Goal: Task Accomplishment & Management: Manage account settings

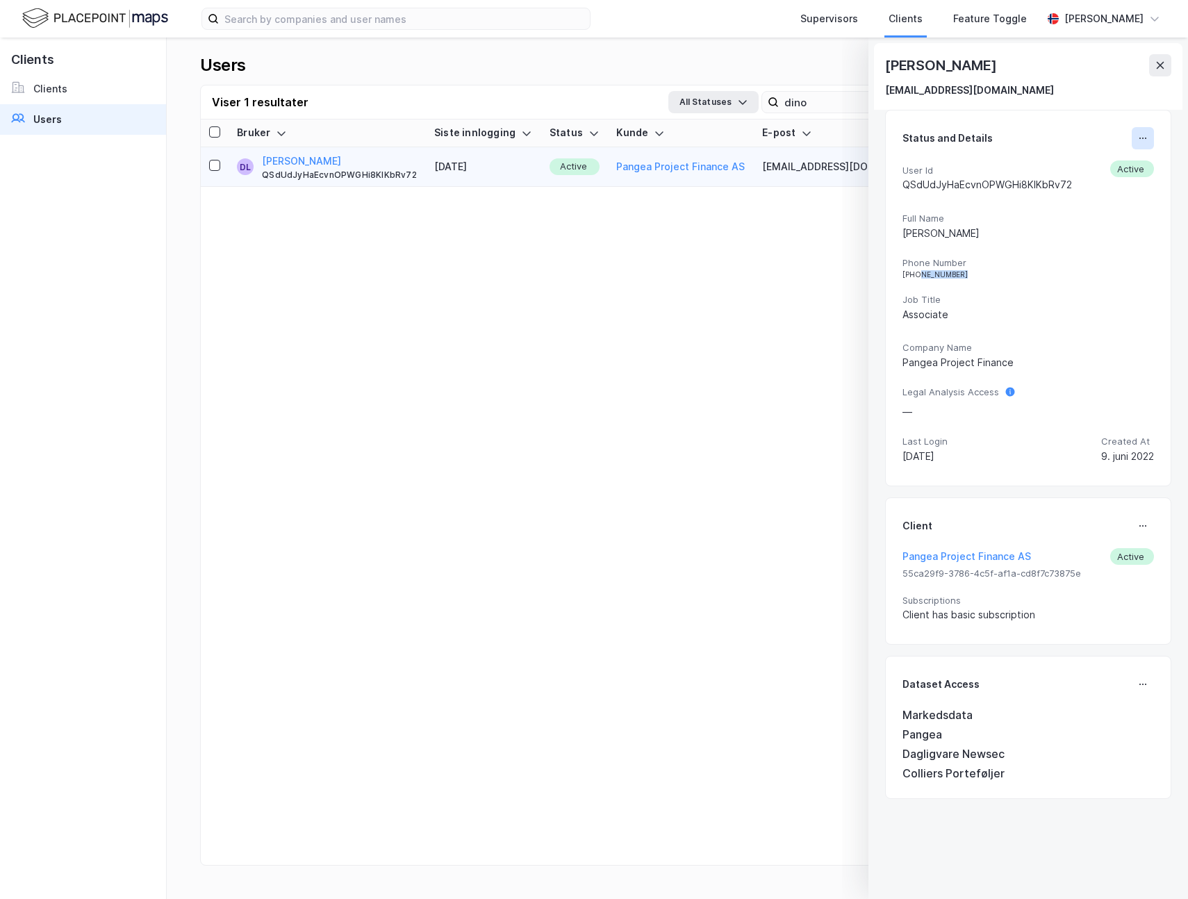
click at [1144, 132] on button at bounding box center [1142, 138] width 22 height 22
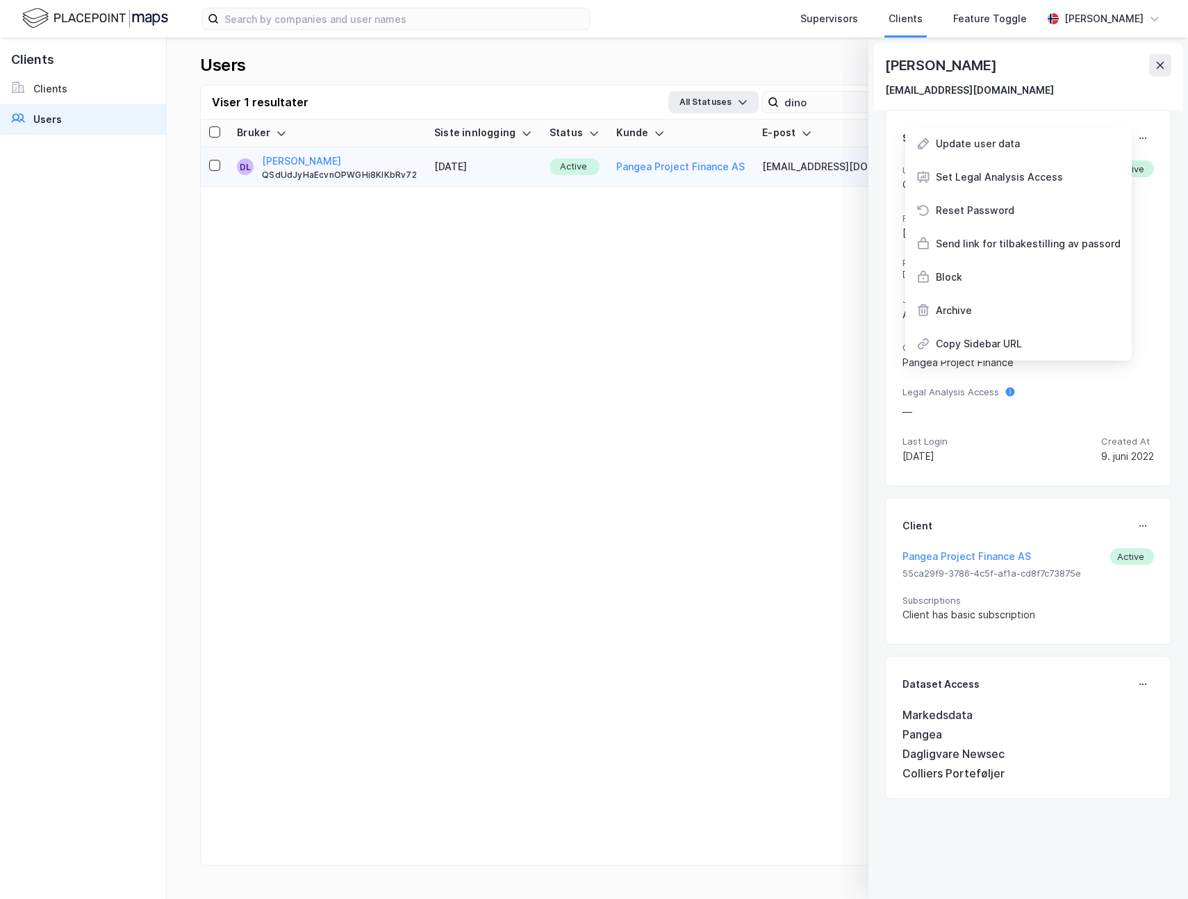
click at [879, 274] on div "Dino Ligonja dino.ligonja@bby.oslo.kommune.no Status and Details Update user da…" at bounding box center [1027, 468] width 319 height 861
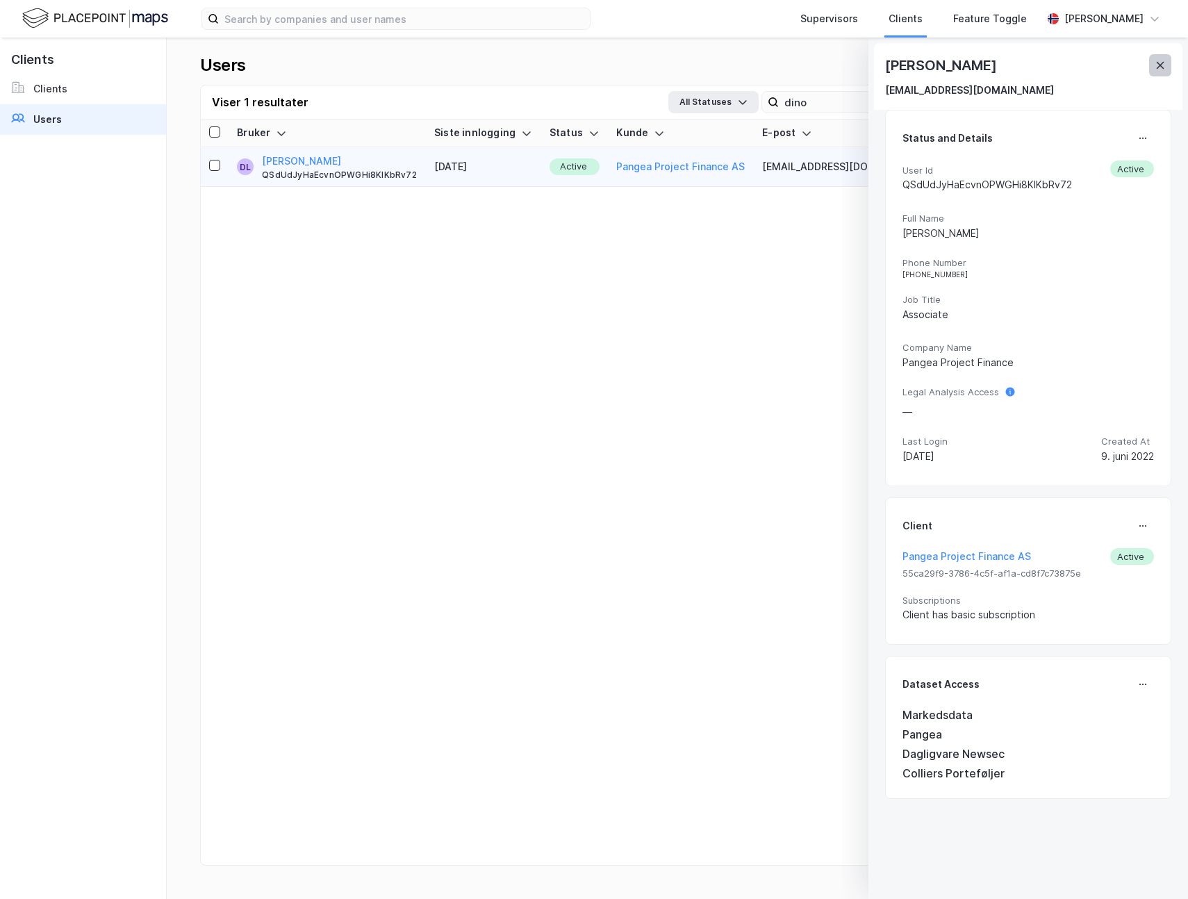
click at [1156, 74] on button at bounding box center [1160, 65] width 22 height 22
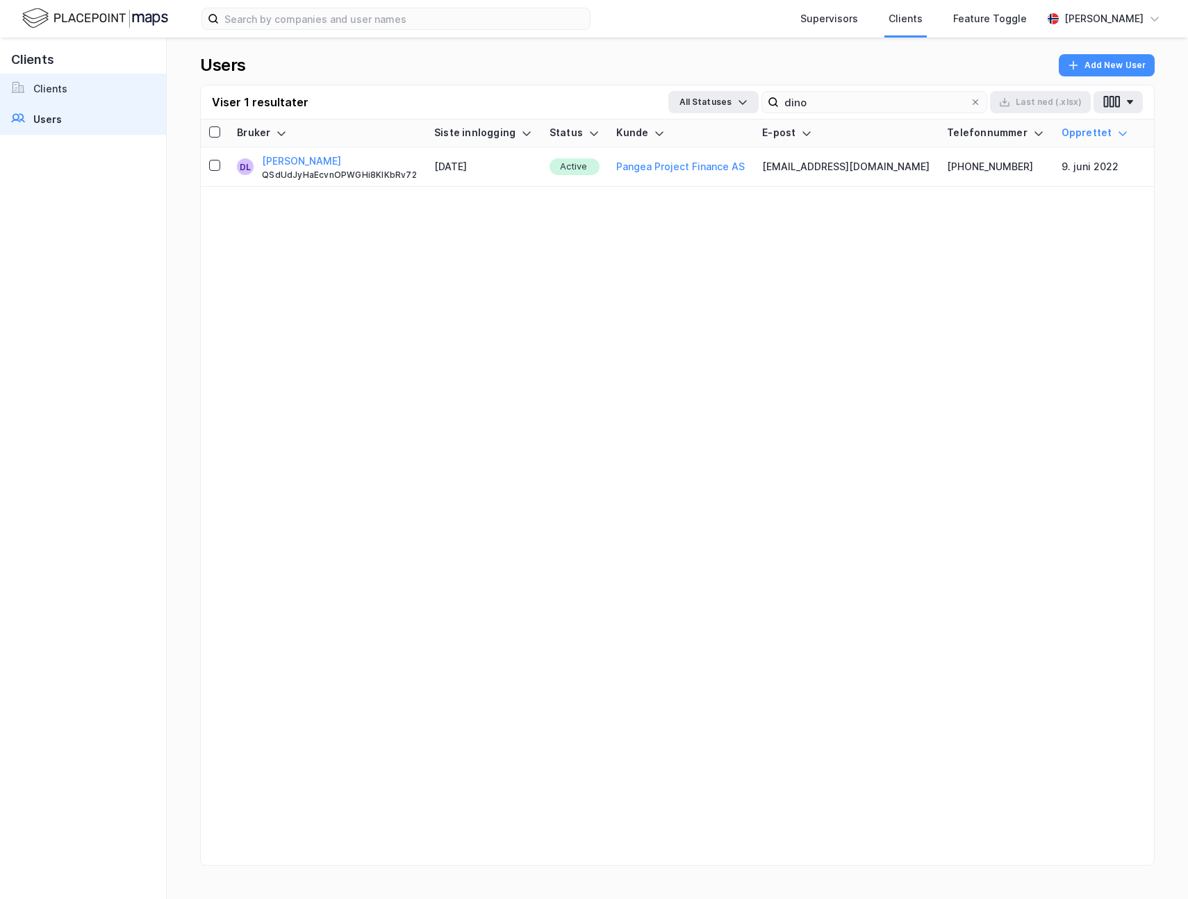
click at [117, 86] on link "Clients" at bounding box center [83, 89] width 166 height 31
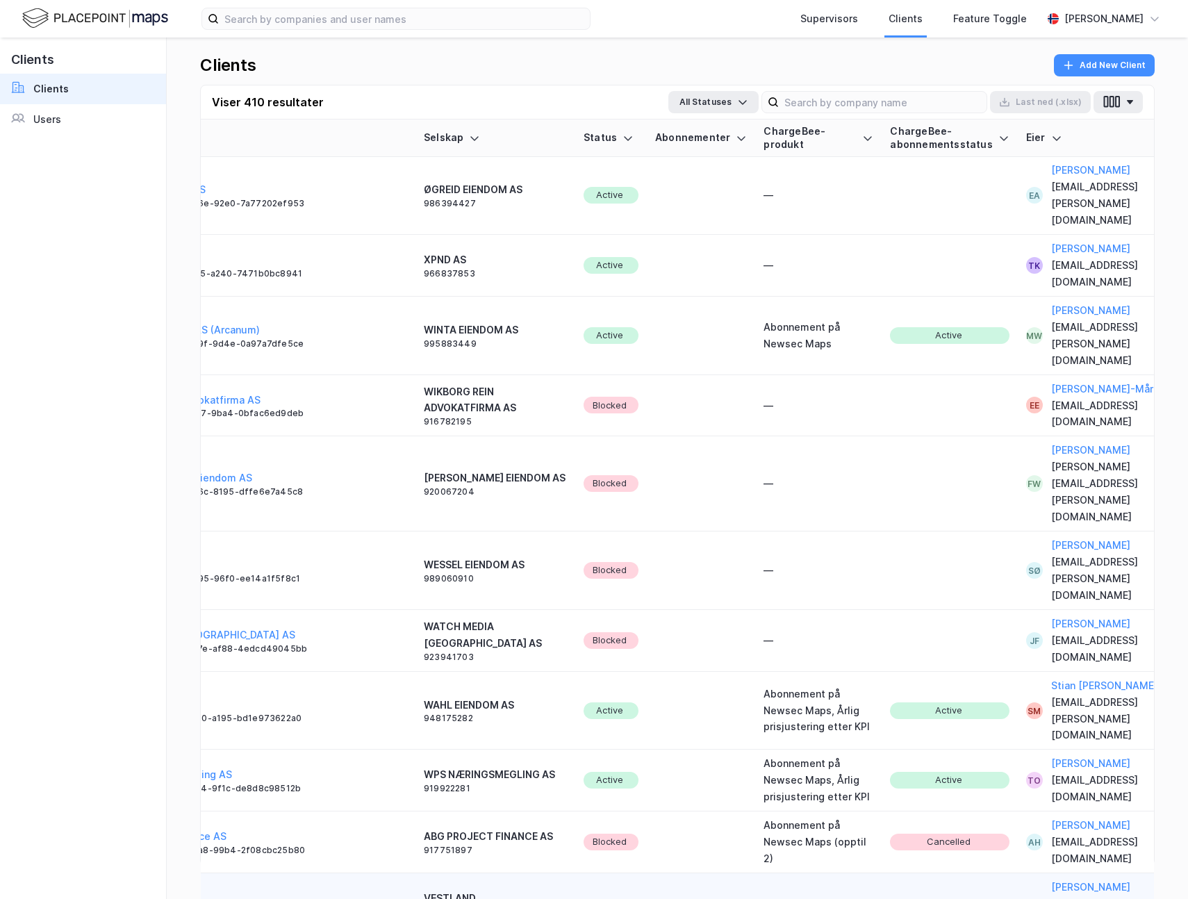
scroll to position [1, 0]
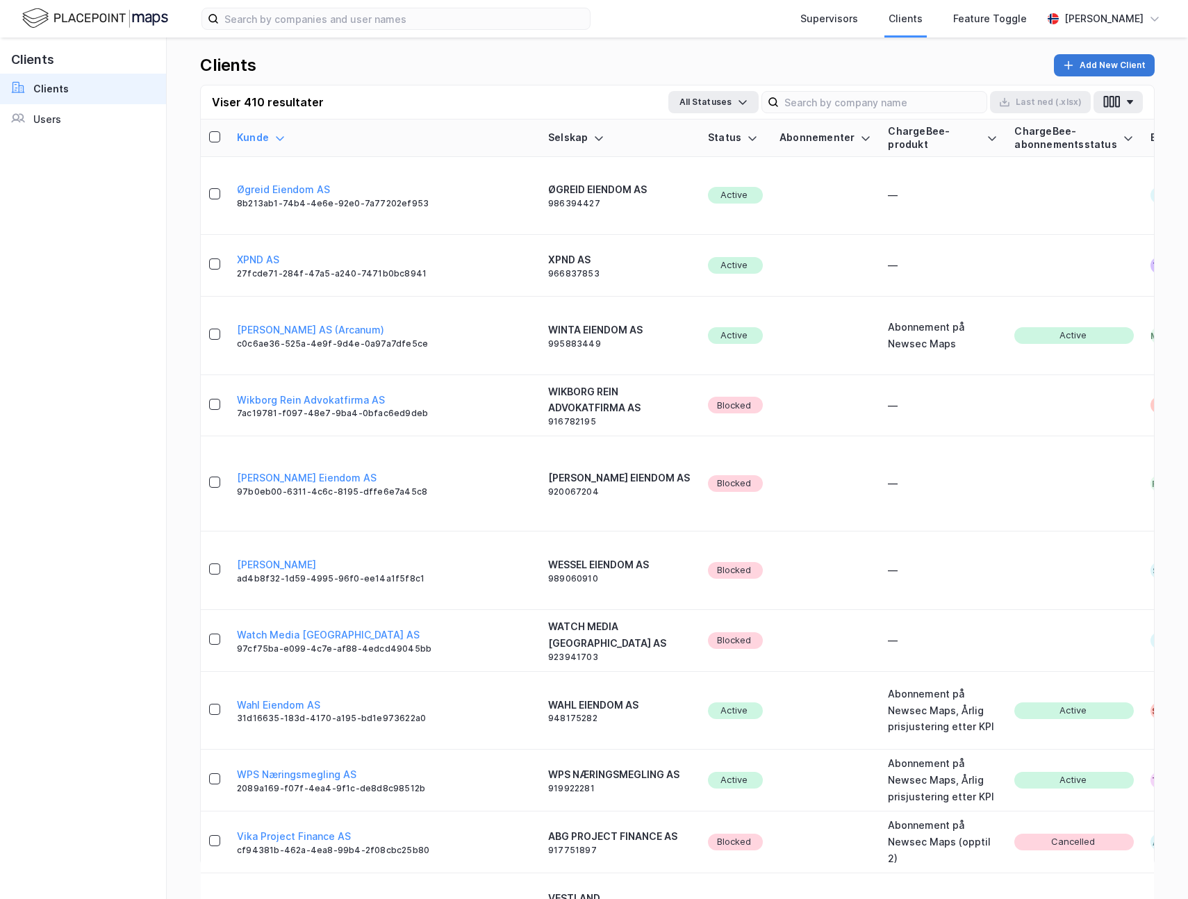
click at [1069, 63] on icon "button" at bounding box center [1068, 65] width 11 height 11
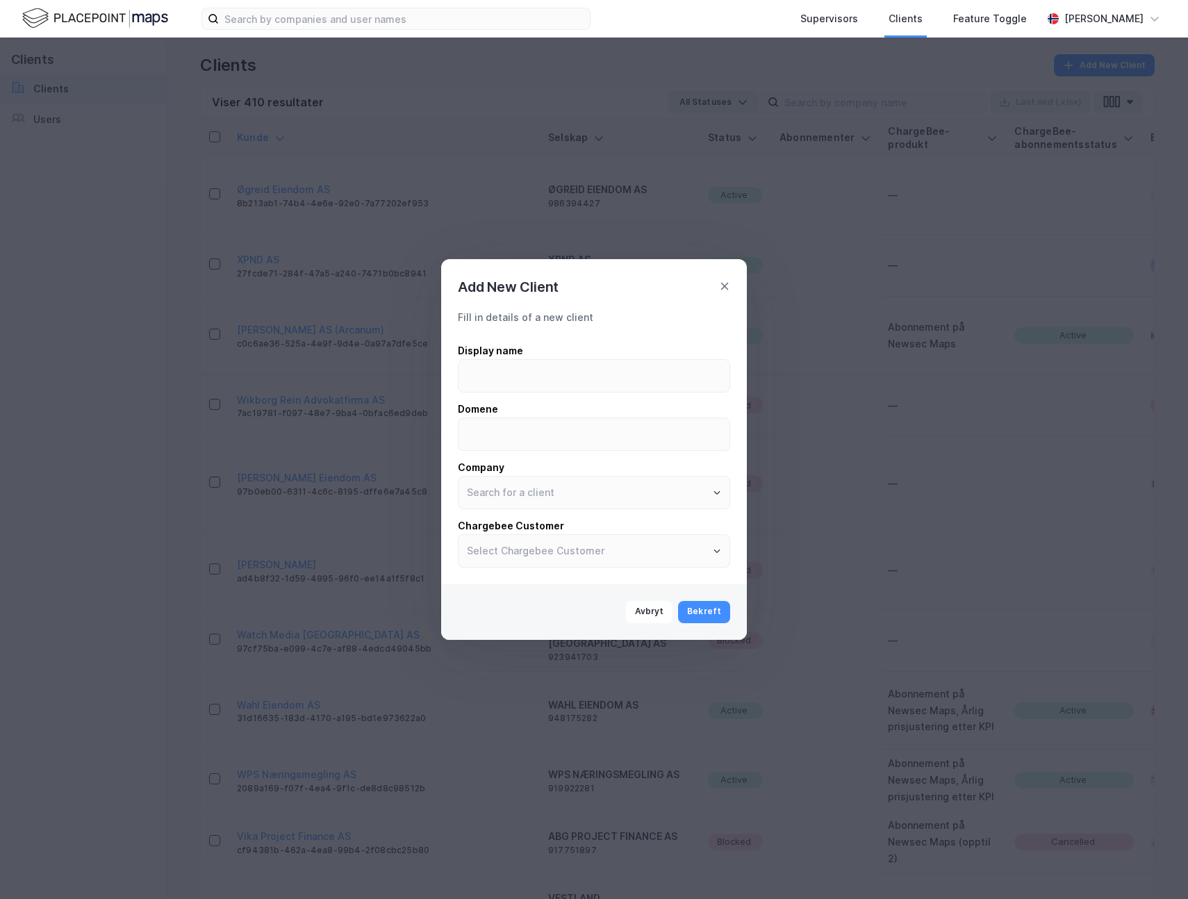
click at [567, 349] on div "Display name" at bounding box center [594, 350] width 272 height 17
click at [567, 360] on input at bounding box center [593, 376] width 271 height 32
paste input "Rettet skrivefeil i prismatrise"
type input "Rettet skrivefeil i prismatrise"
click at [572, 394] on div "Display name Rettet skrivefeil i prismatrise Domene Company Chargebee Customer" at bounding box center [594, 454] width 272 height 225
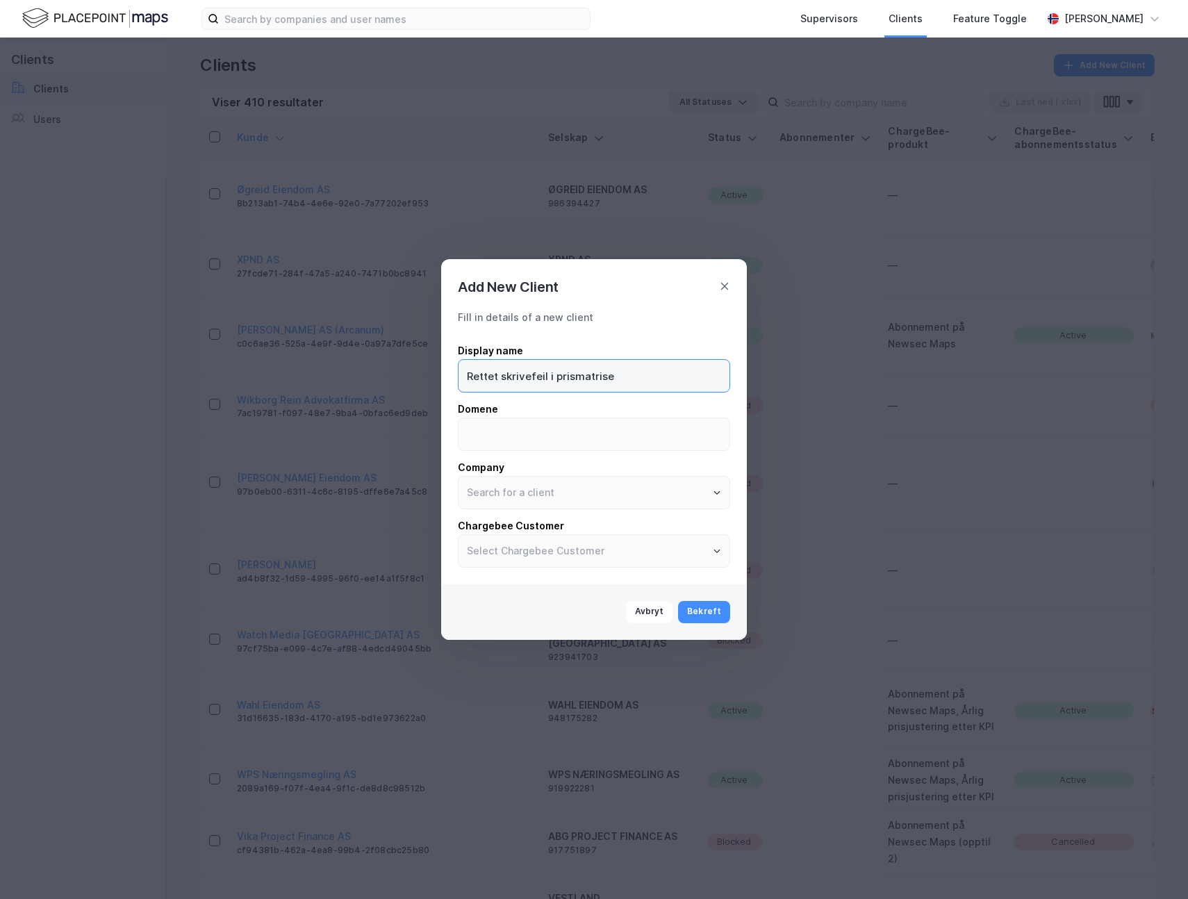
click at [572, 373] on input "Rettet skrivefeil i prismatrise" at bounding box center [593, 376] width 271 height 32
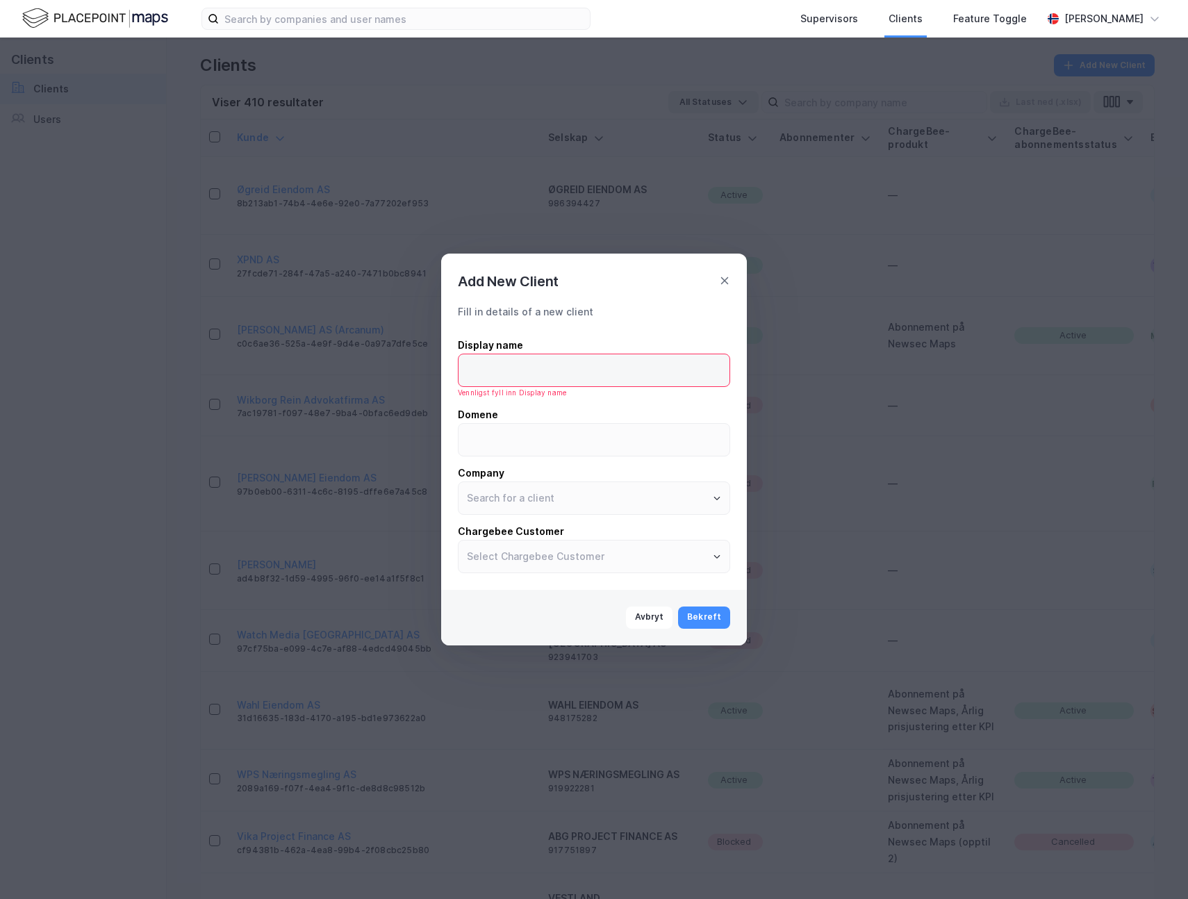
paste input "BOLIGBYGG OSLO KF"
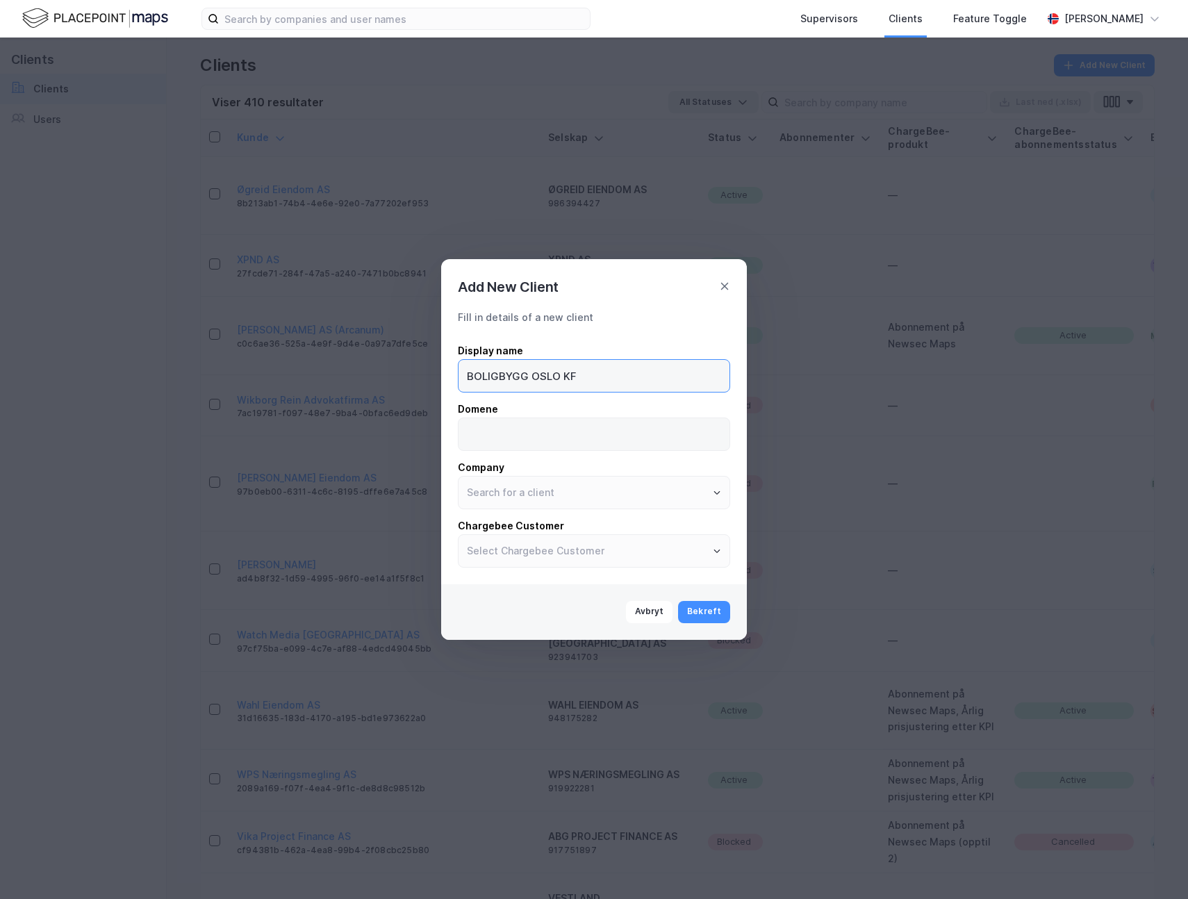
type input "BOLIGBYGG OSLO KF"
click at [583, 436] on input at bounding box center [593, 434] width 271 height 32
click at [583, 432] on input at bounding box center [593, 434] width 271 height 32
click at [601, 401] on div "Domene" at bounding box center [594, 409] width 272 height 17
click at [601, 418] on input at bounding box center [593, 434] width 271 height 32
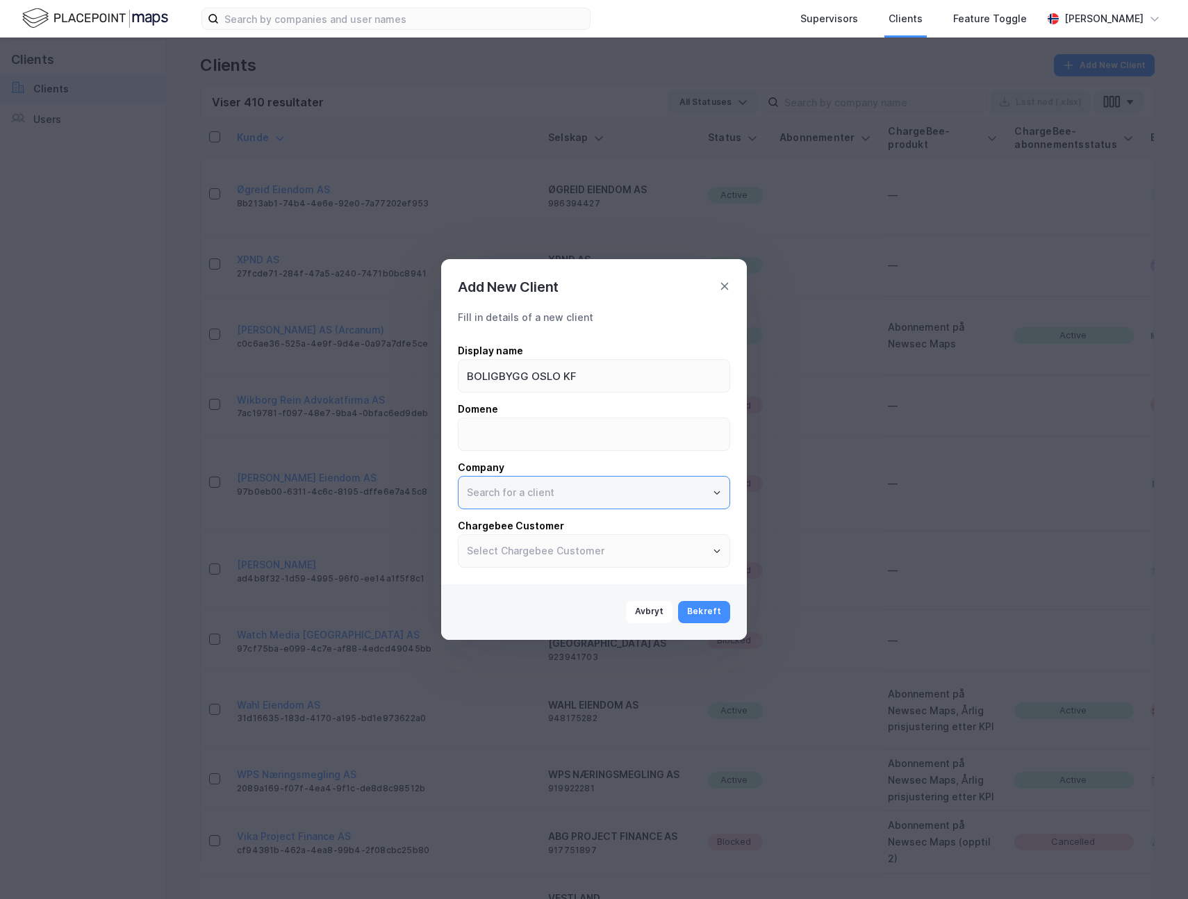
click at [549, 485] on input "text" at bounding box center [593, 492] width 271 height 32
paste input "BOLIGBYGG OSLO KF"
click at [538, 516] on li "BOLIGBYGG OSLO KF" at bounding box center [594, 522] width 272 height 26
type input "BOLIGBYGG OSLO KF"
click at [711, 613] on button "Bekreft" at bounding box center [704, 612] width 52 height 22
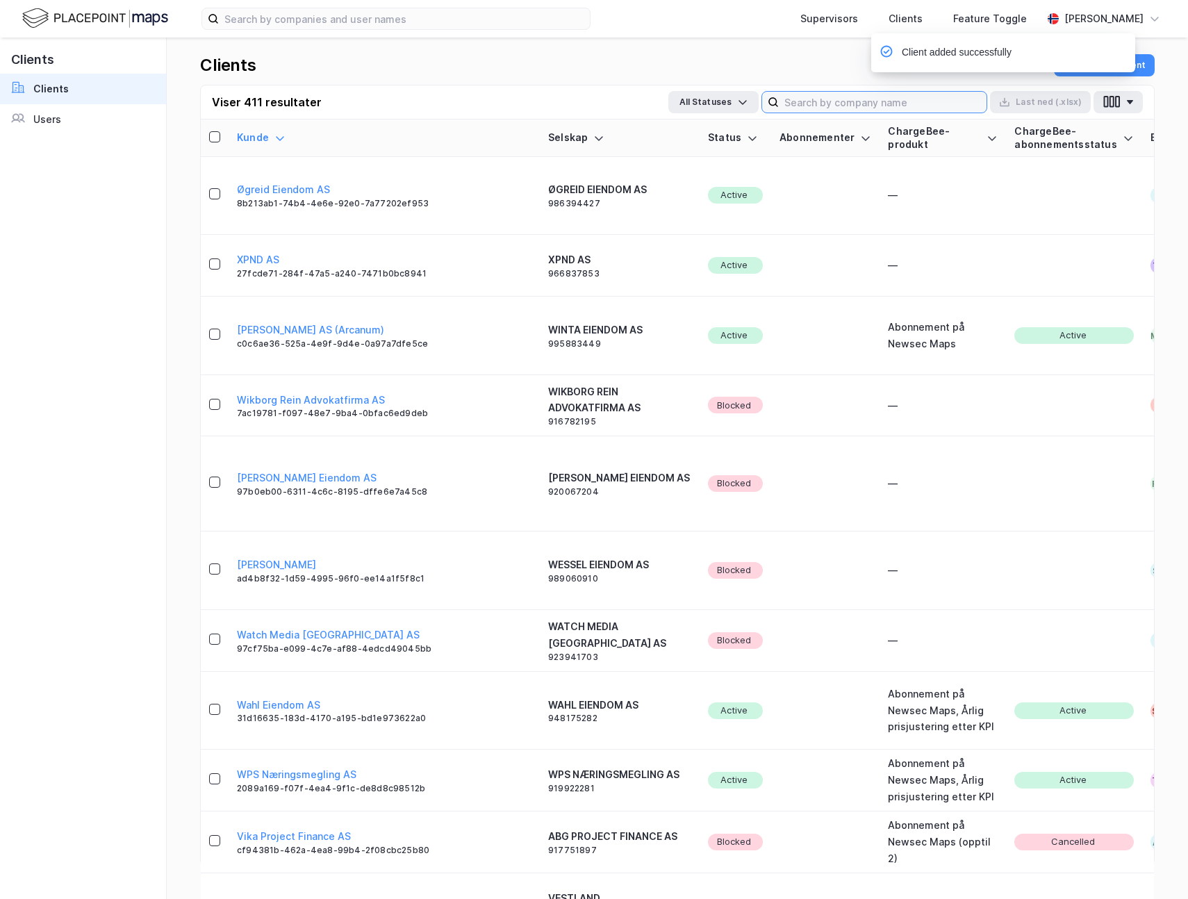
click at [953, 96] on input at bounding box center [883, 102] width 208 height 21
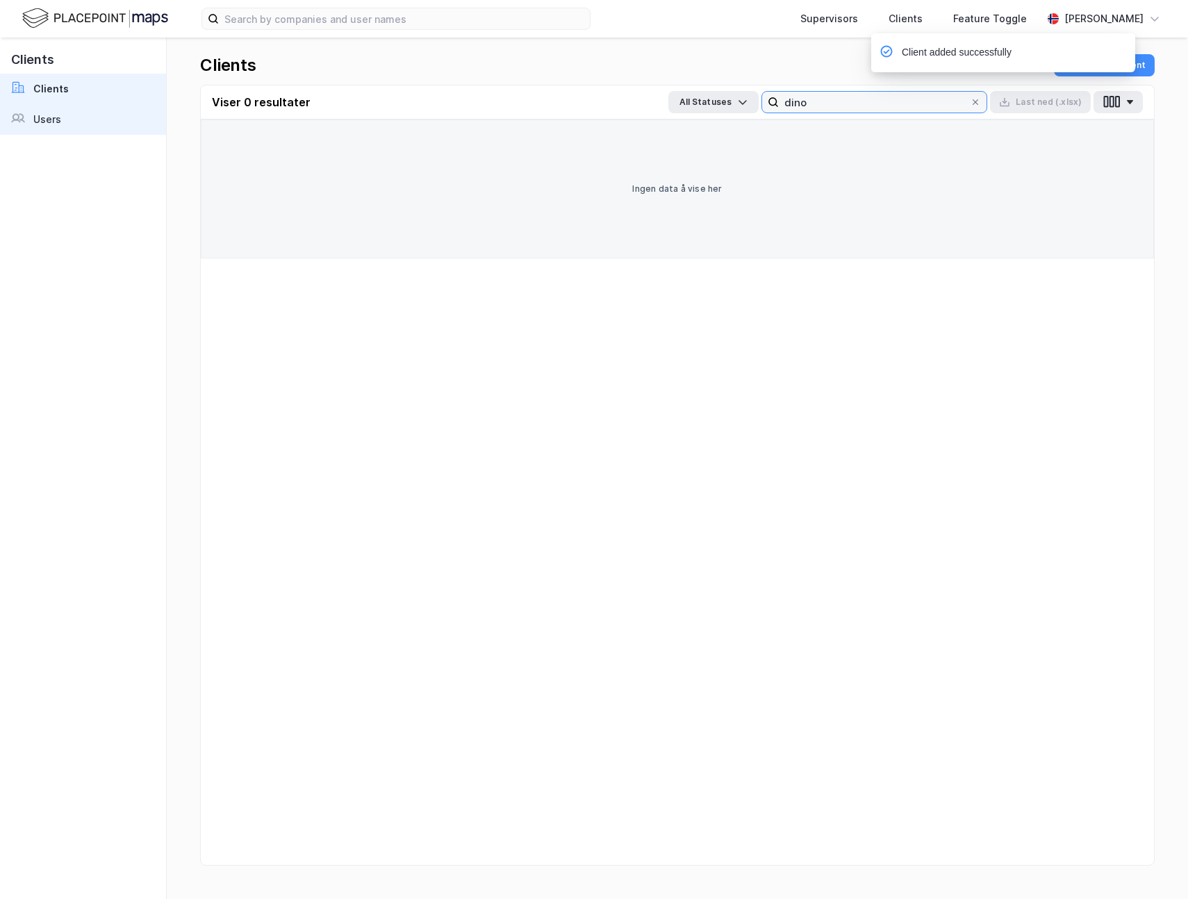
type input "dino"
click at [63, 127] on link "Users" at bounding box center [83, 119] width 166 height 31
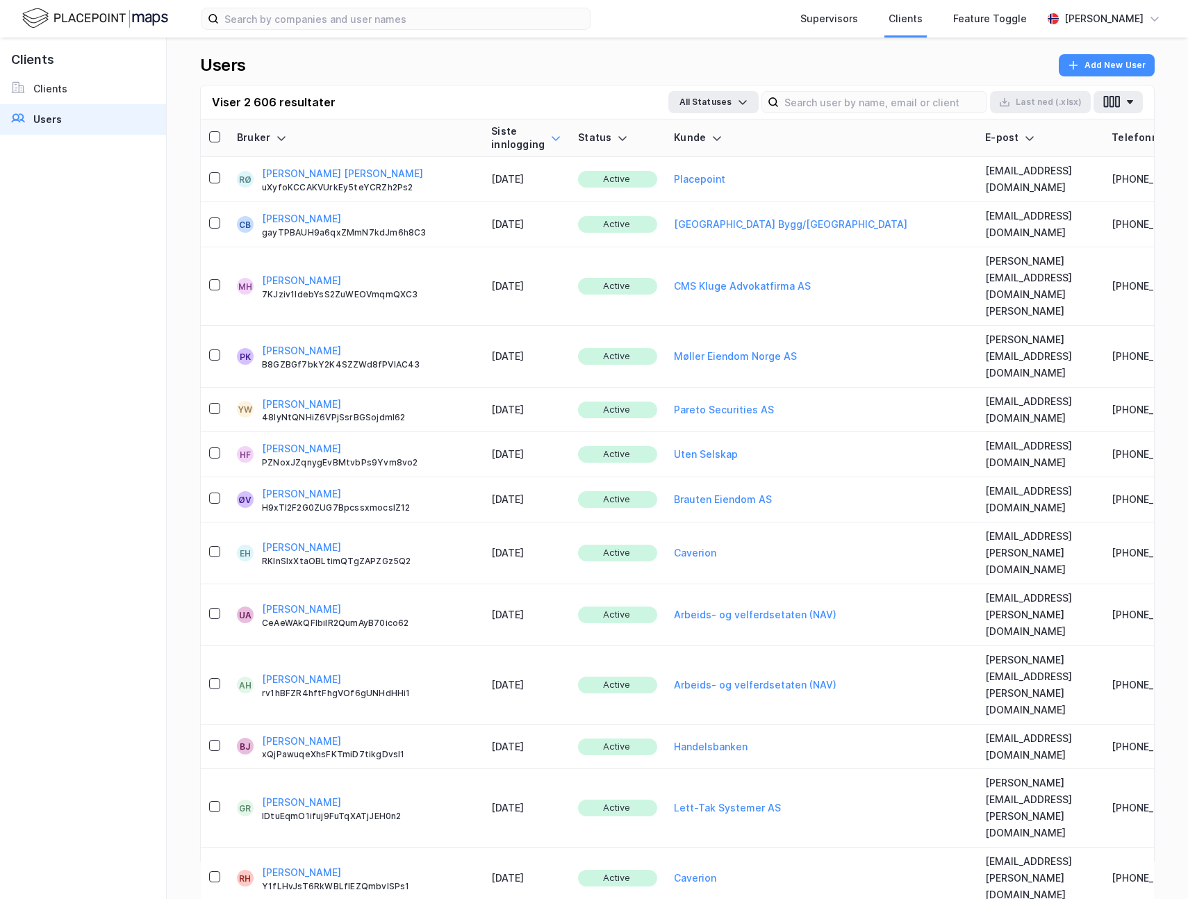
click at [550, 141] on icon at bounding box center [555, 138] width 11 height 11
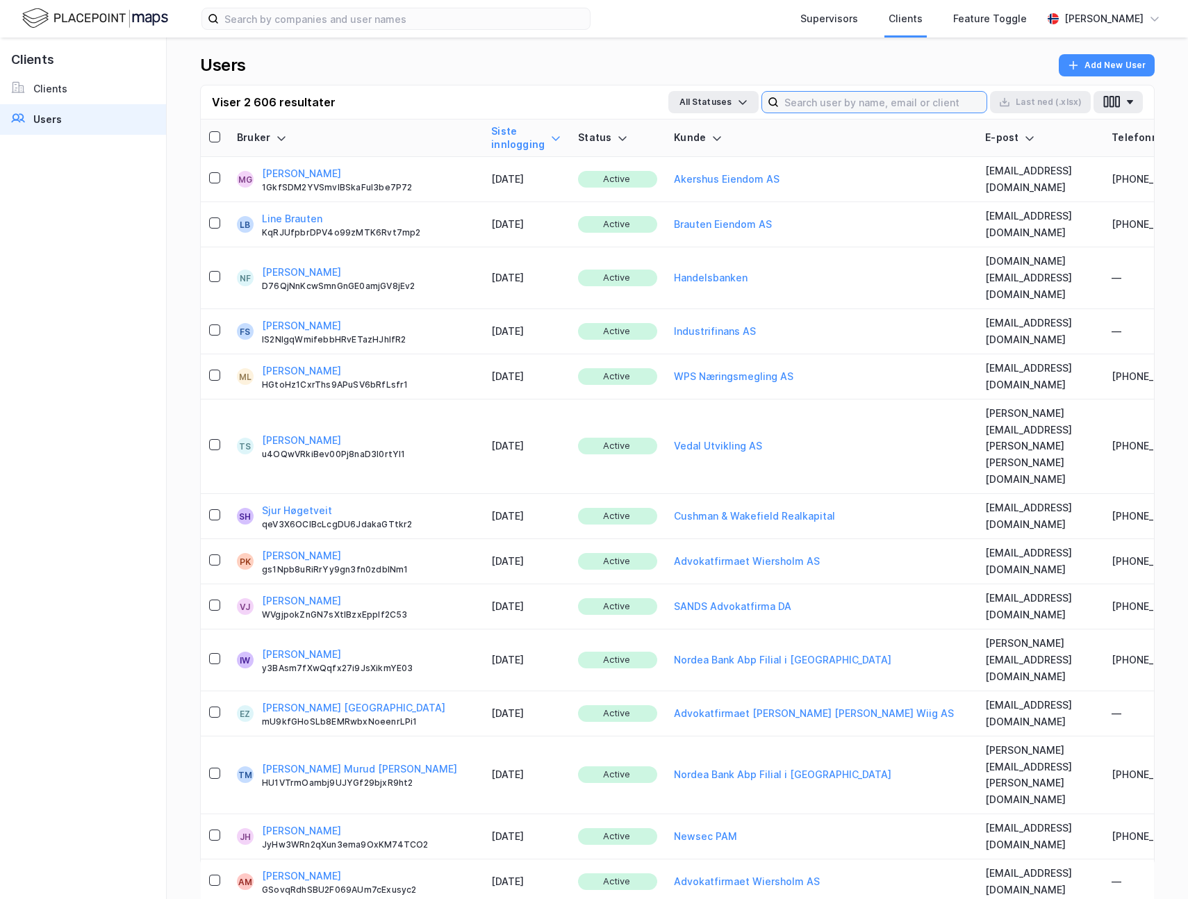
click at [846, 99] on input at bounding box center [883, 102] width 208 height 21
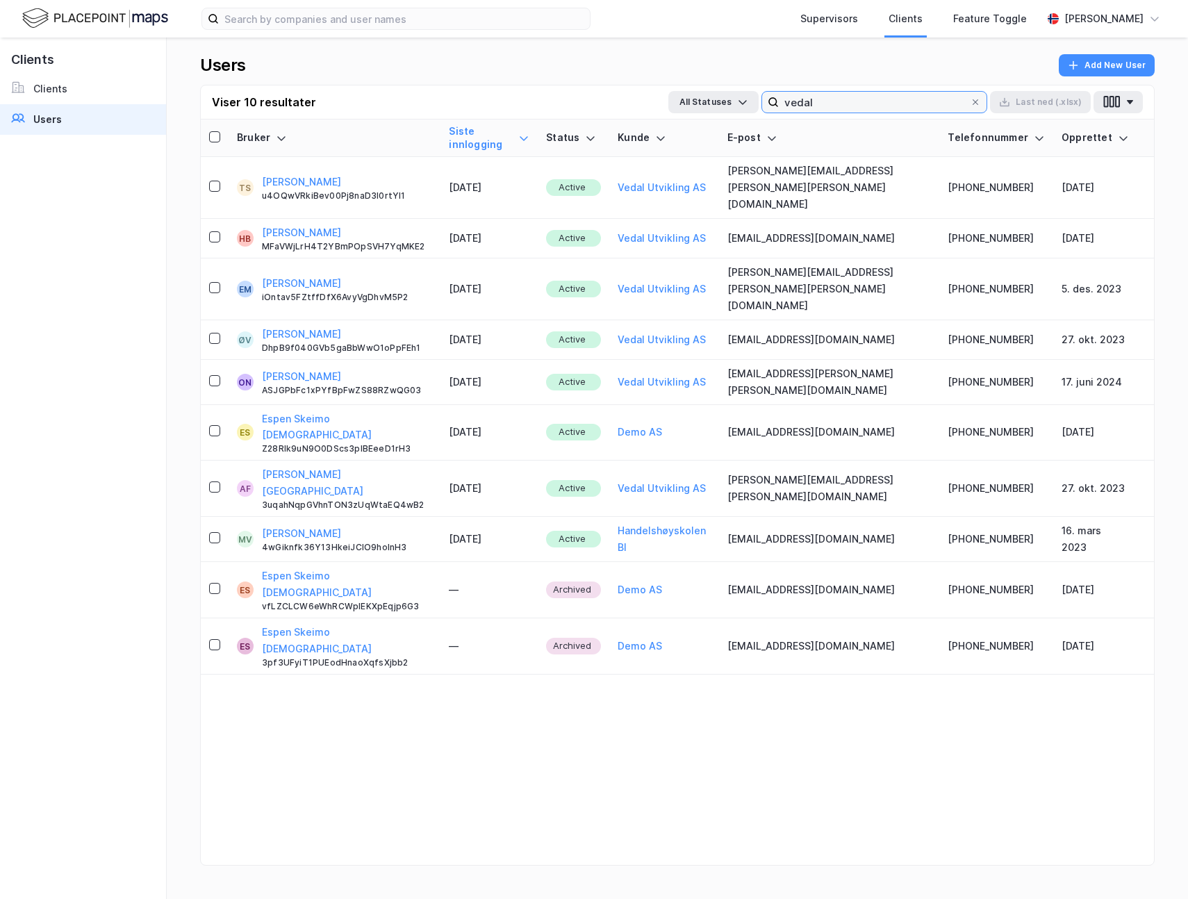
type input "vedal"
click at [529, 133] on icon at bounding box center [523, 138] width 11 height 11
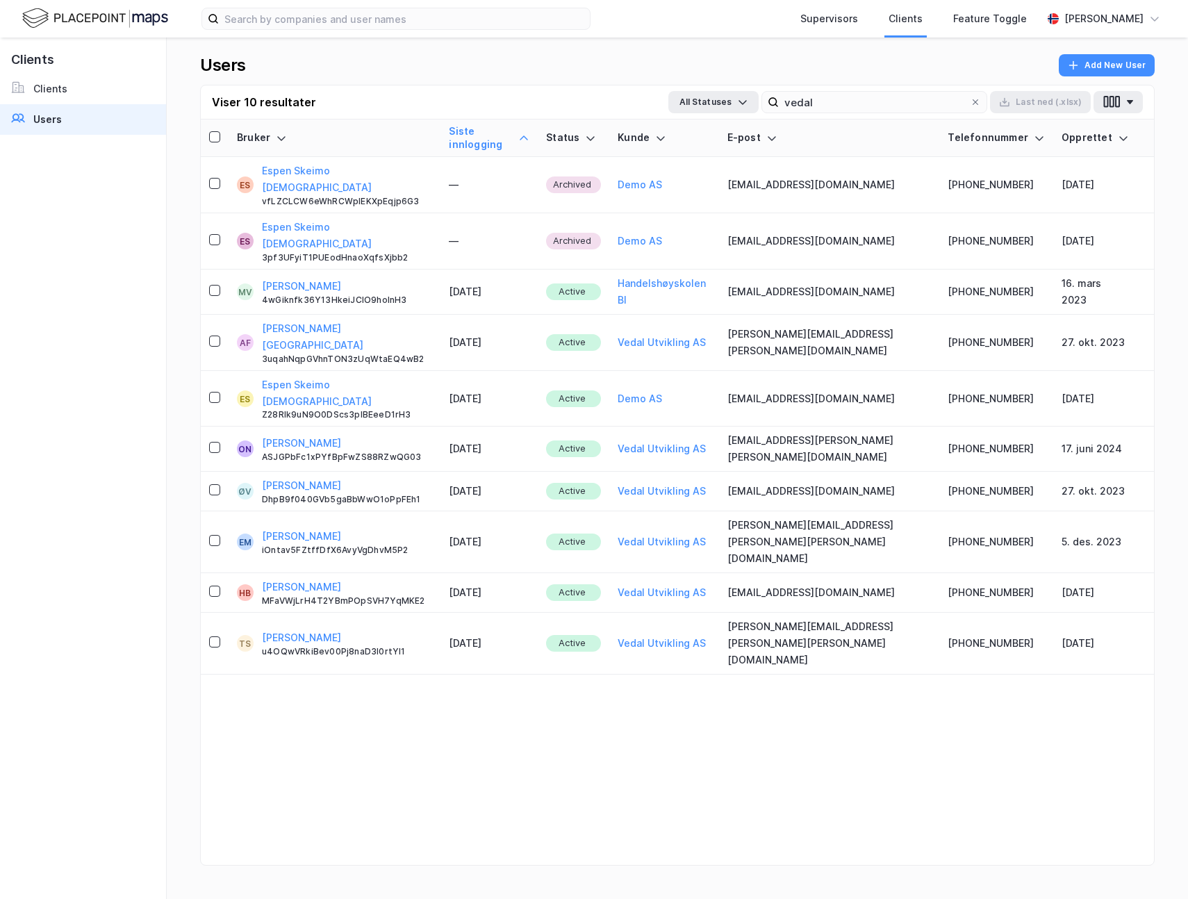
click at [529, 133] on icon at bounding box center [523, 138] width 11 height 11
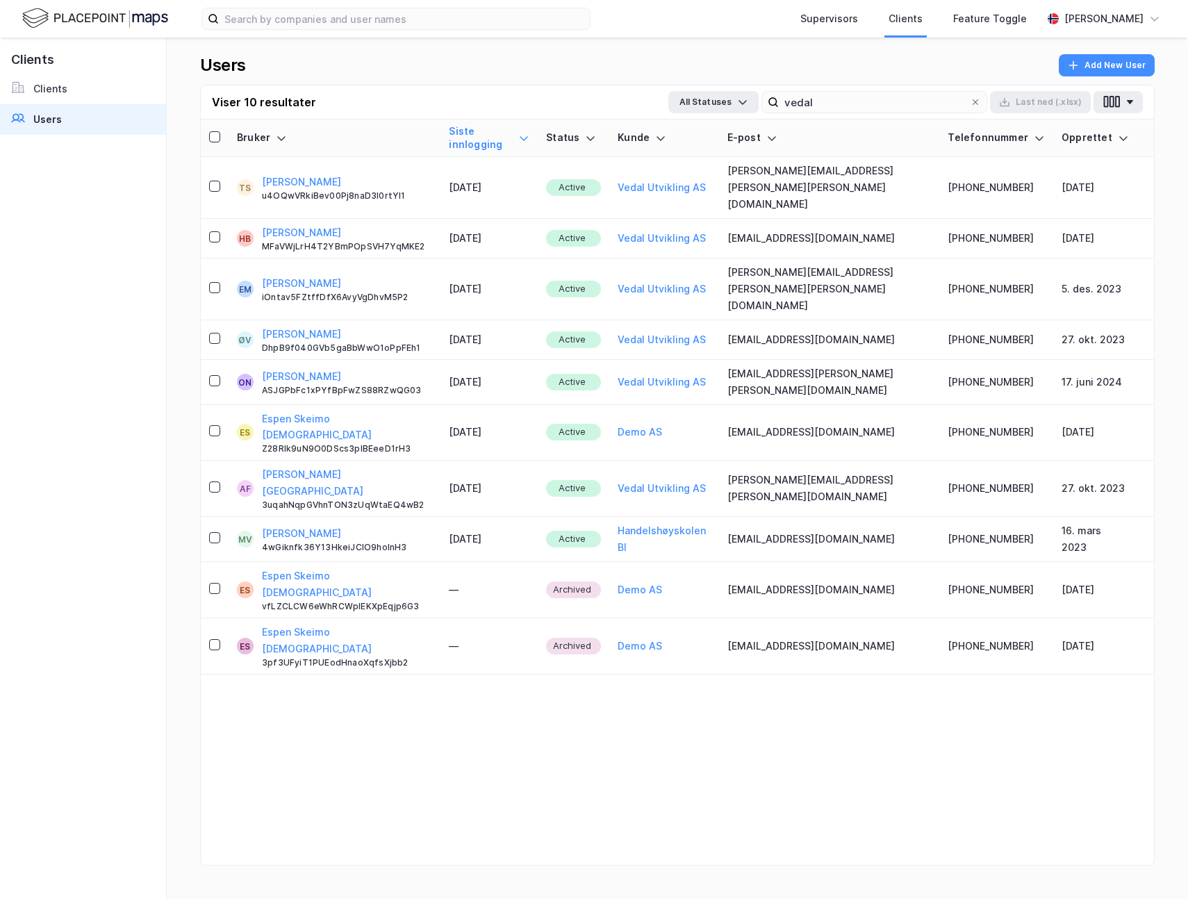
click at [275, 69] on div "Users Add New User" at bounding box center [677, 69] width 954 height 31
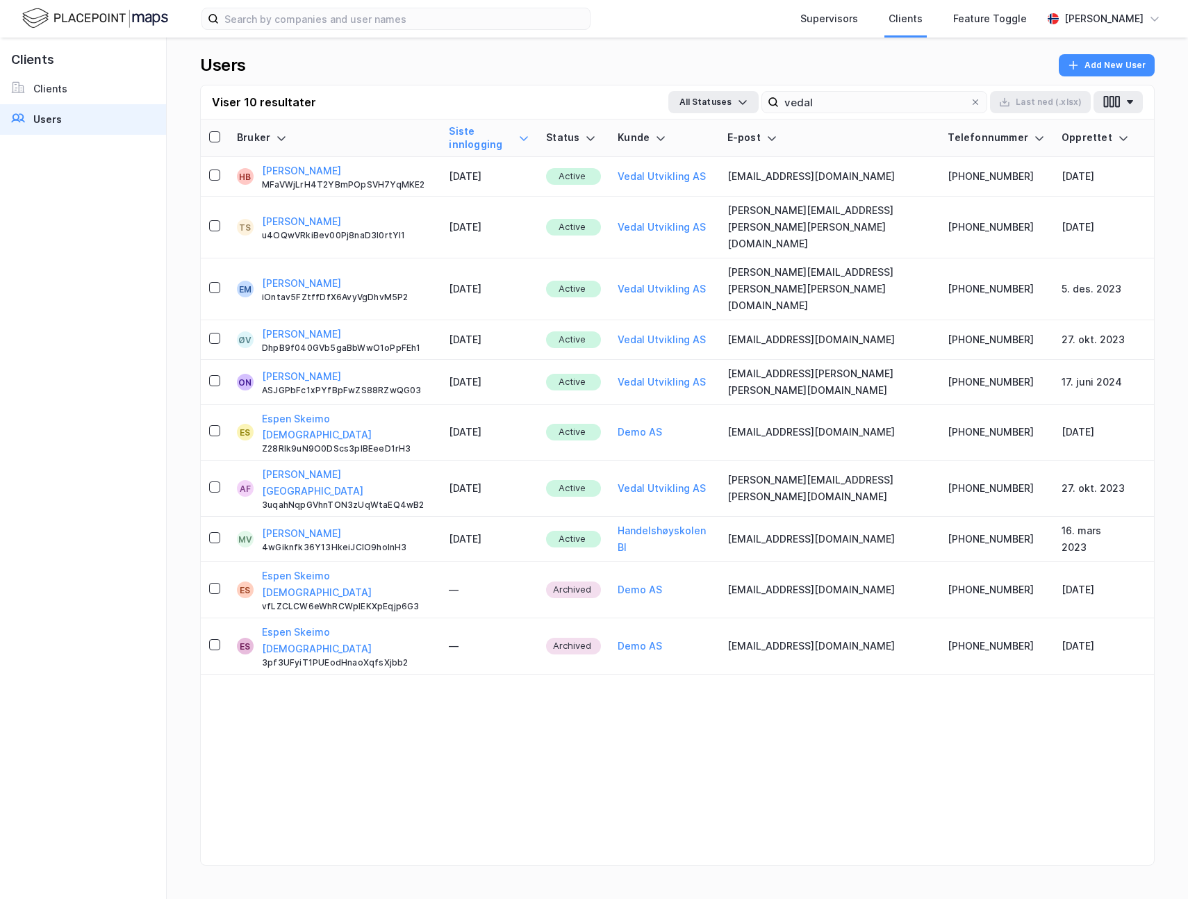
click at [131, 22] on img at bounding box center [95, 18] width 146 height 24
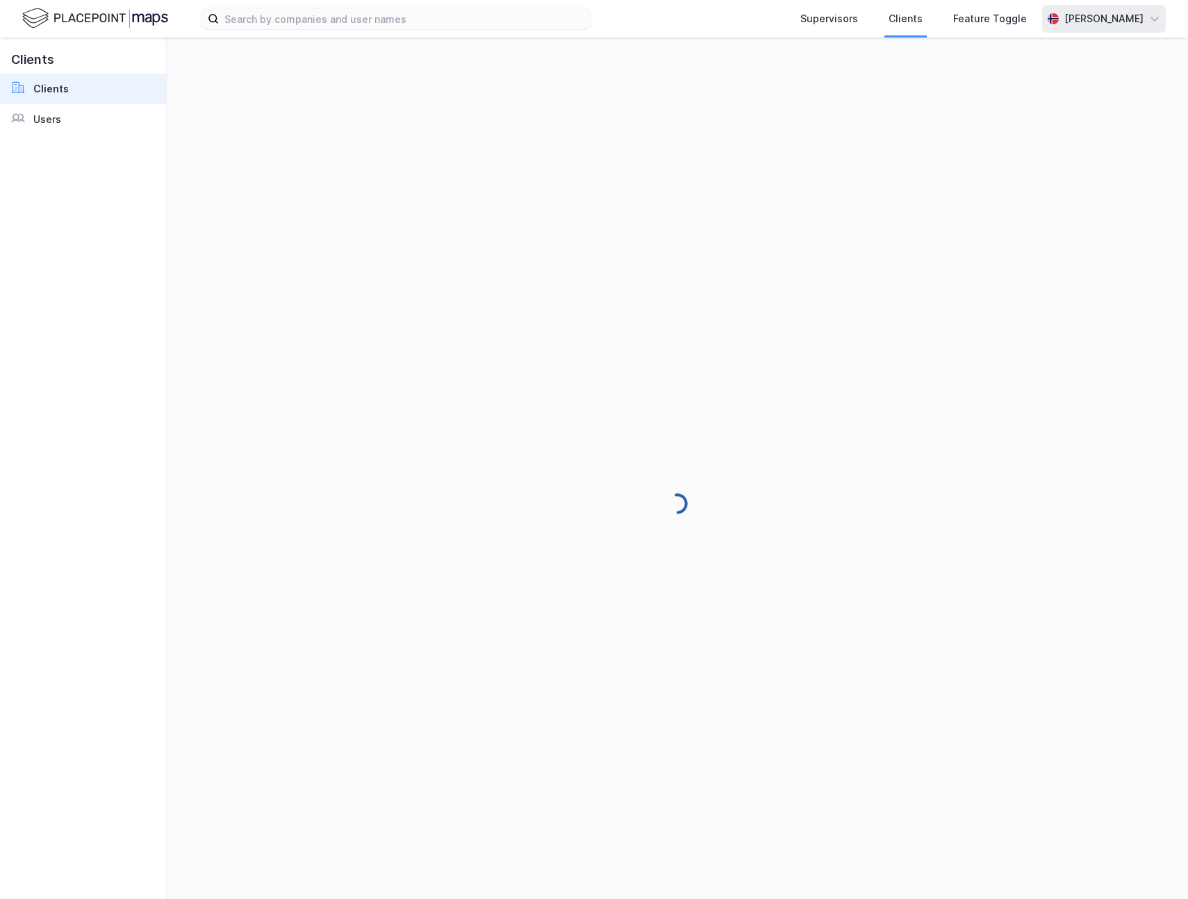
click at [1100, 25] on div "[PERSON_NAME]" at bounding box center [1103, 18] width 79 height 17
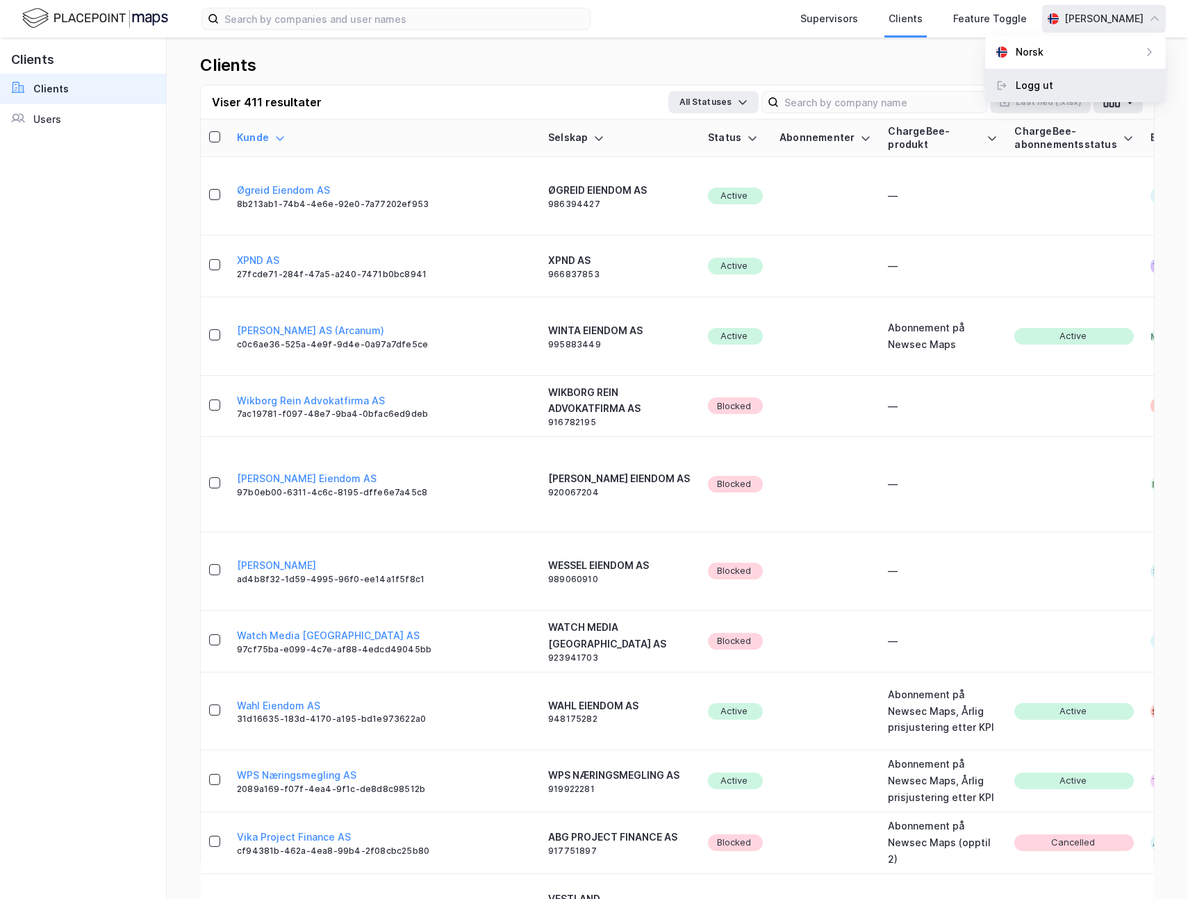
click at [1067, 88] on div "Logg ut" at bounding box center [1075, 85] width 181 height 33
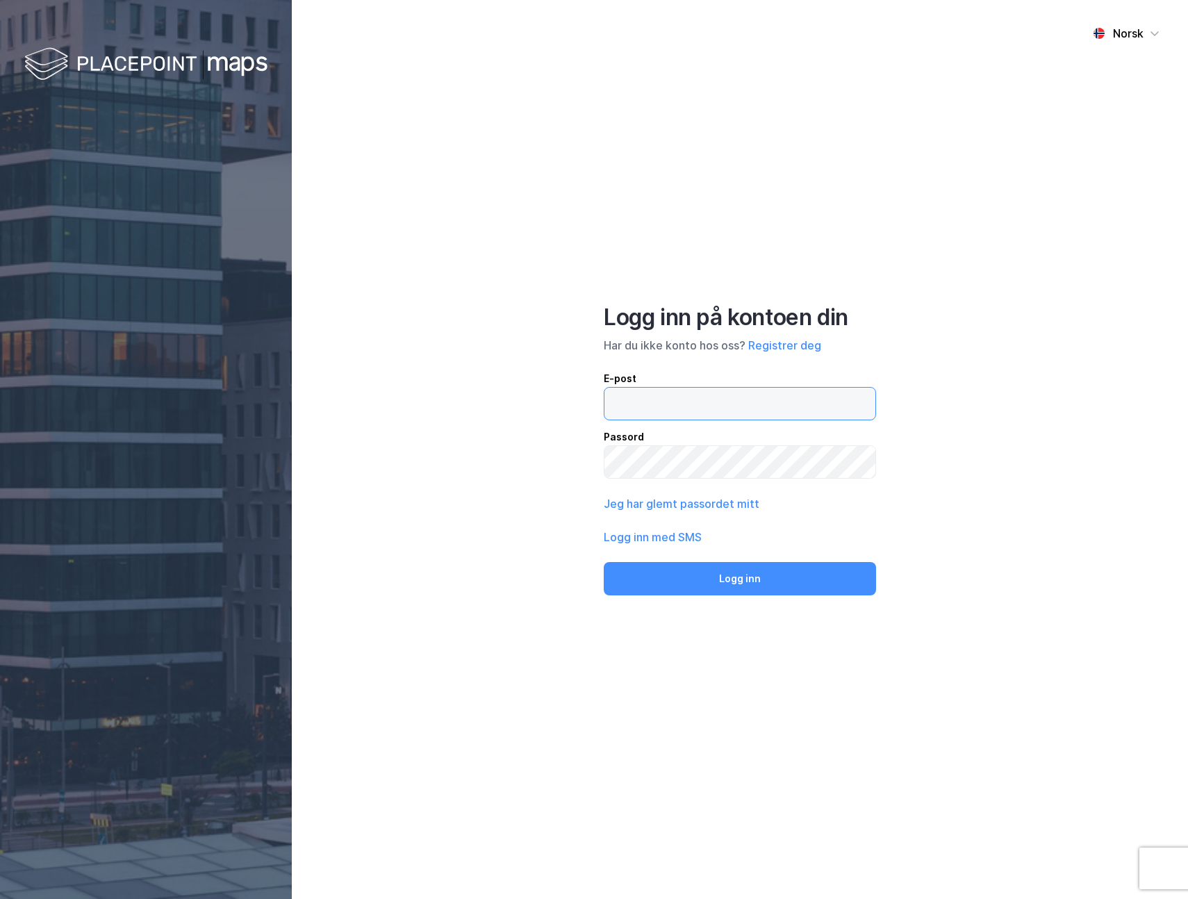
click at [665, 410] on input "email" at bounding box center [739, 404] width 271 height 32
type input "[PERSON_NAME][EMAIL_ADDRESS][DOMAIN_NAME]"
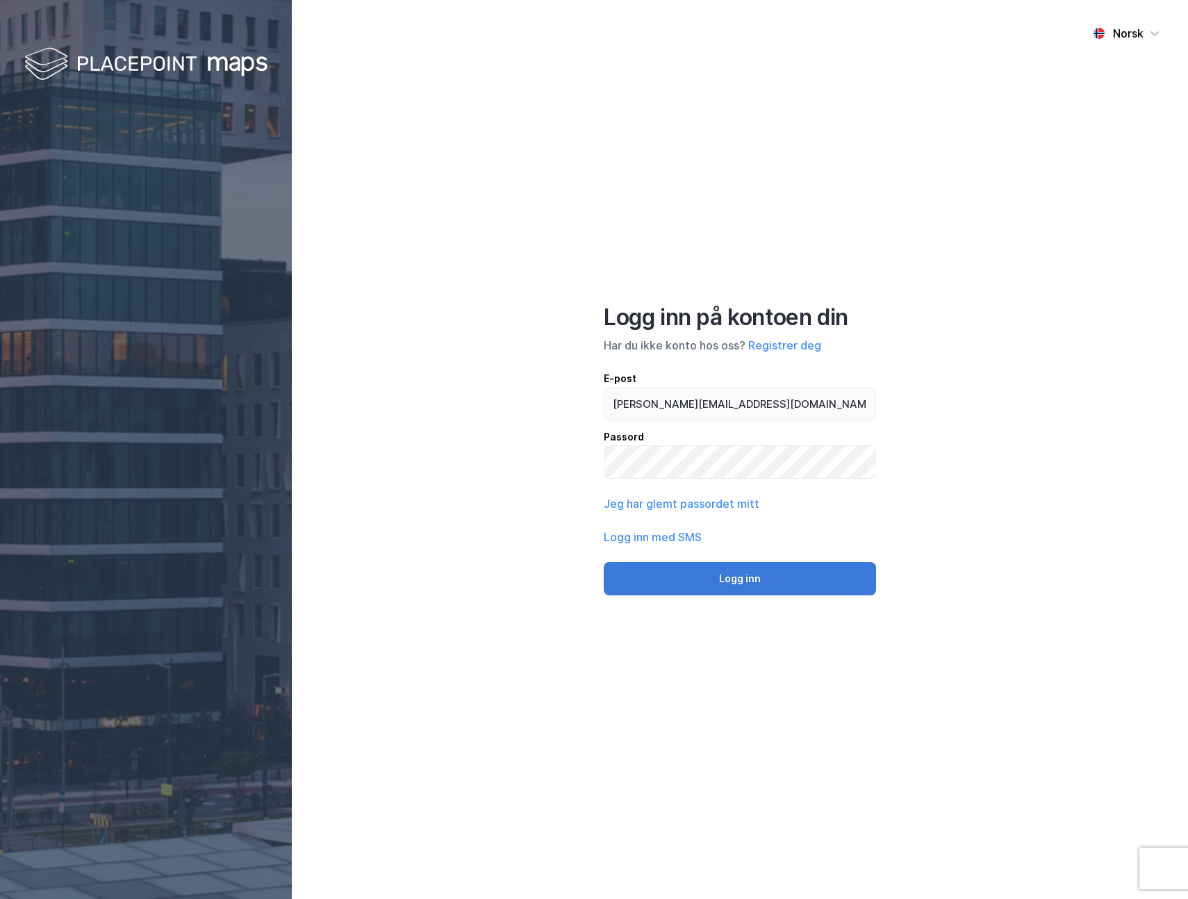
click at [713, 576] on button "Logg inn" at bounding box center [740, 578] width 272 height 33
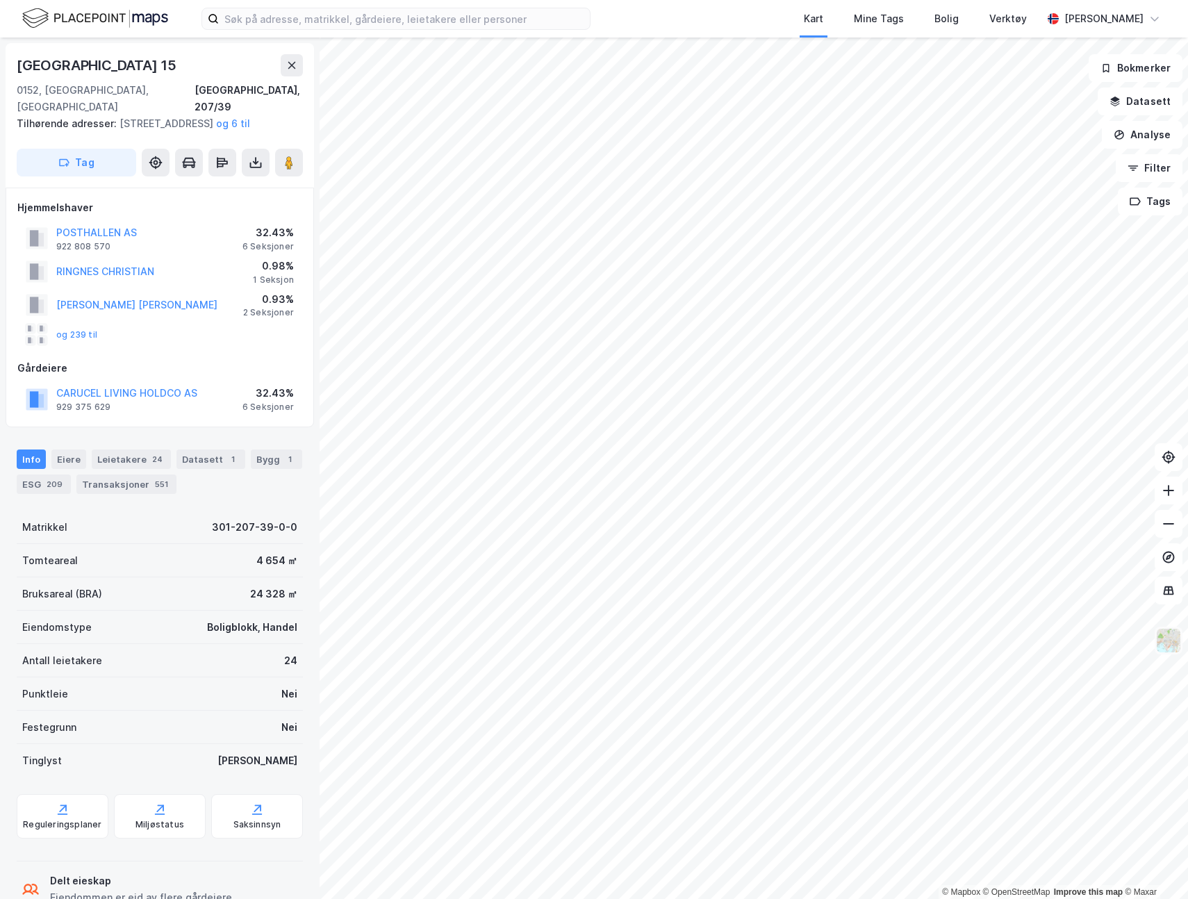
click at [1172, 634] on img at bounding box center [1168, 640] width 26 height 26
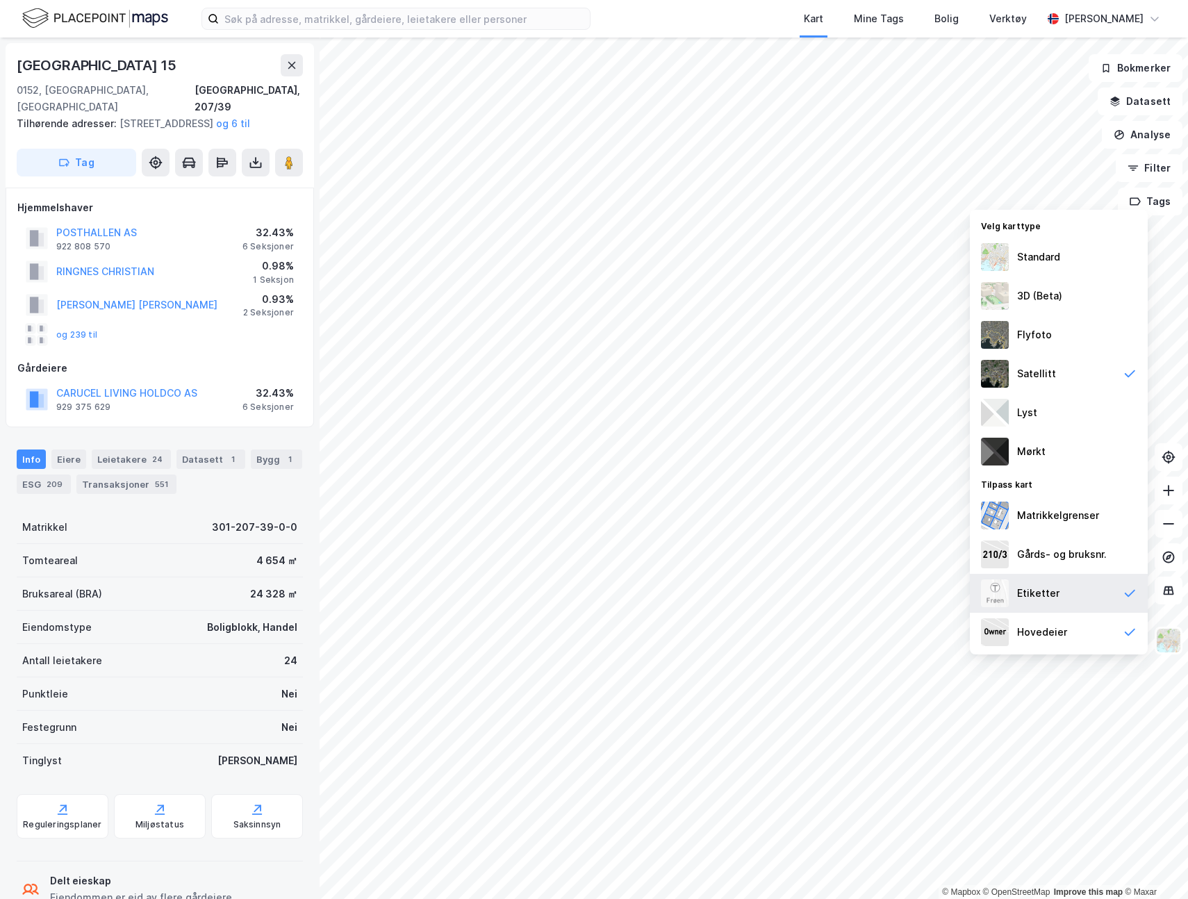
click at [1064, 599] on div "Etiketter" at bounding box center [1059, 593] width 178 height 39
click at [1061, 620] on div "Hovedeier" at bounding box center [1059, 632] width 178 height 39
click at [1063, 603] on div "Etiketter" at bounding box center [1059, 593] width 178 height 39
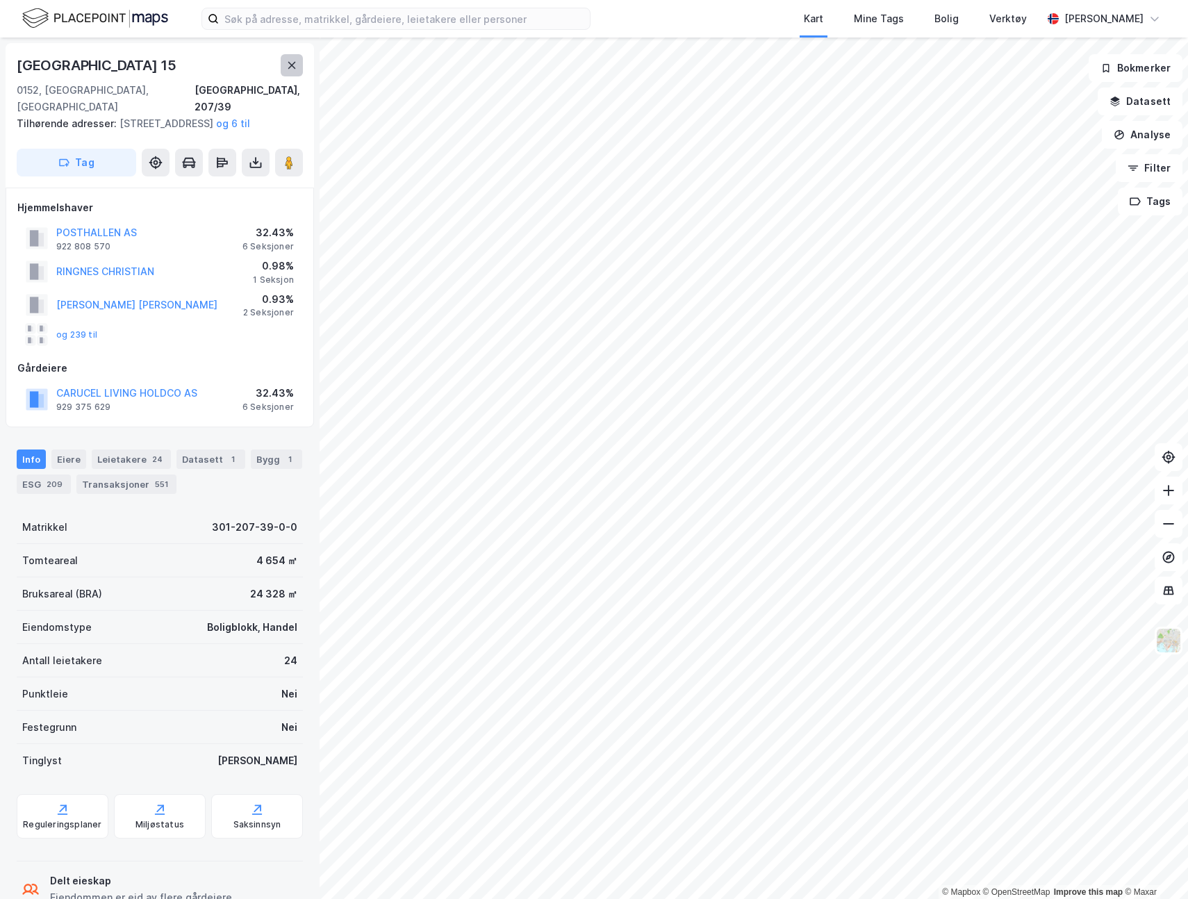
click at [288, 67] on icon at bounding box center [291, 65] width 11 height 11
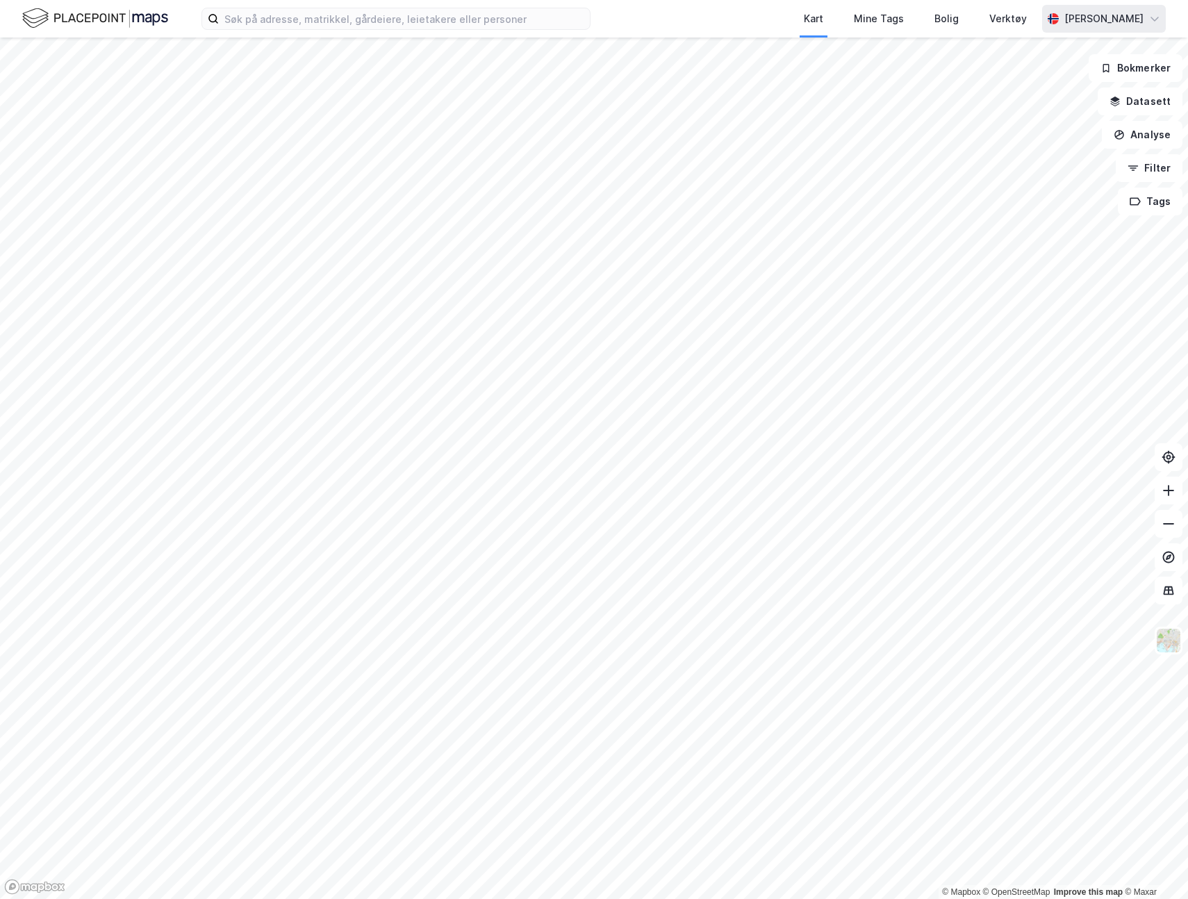
click at [1132, 15] on div "[PERSON_NAME]" at bounding box center [1103, 18] width 79 height 17
click at [1034, 83] on div "Åpne Supervisor portalen" at bounding box center [1076, 85] width 123 height 17
click at [369, 14] on input at bounding box center [404, 18] width 371 height 21
paste input "André Karama"
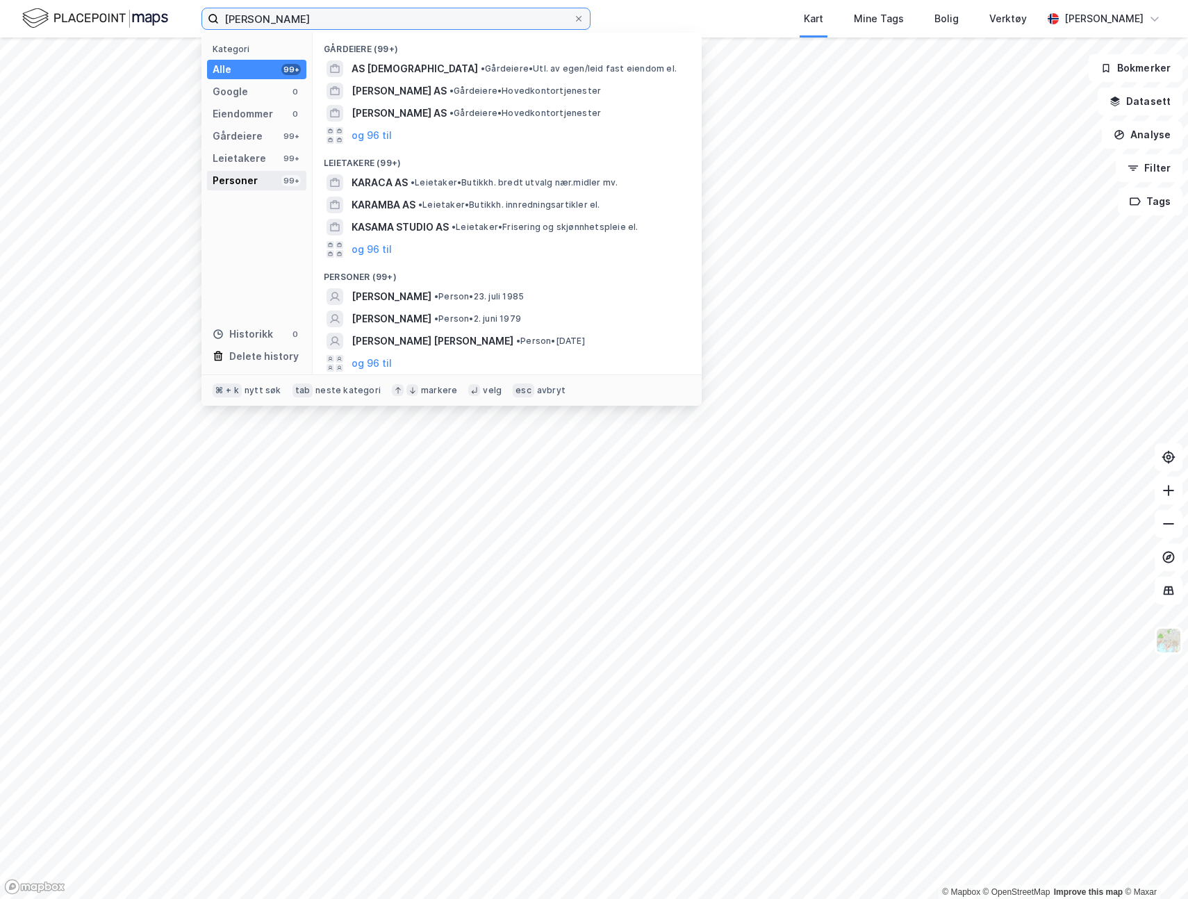
type input "André Karama"
click at [274, 174] on div "Personer 99+" at bounding box center [256, 180] width 99 height 19
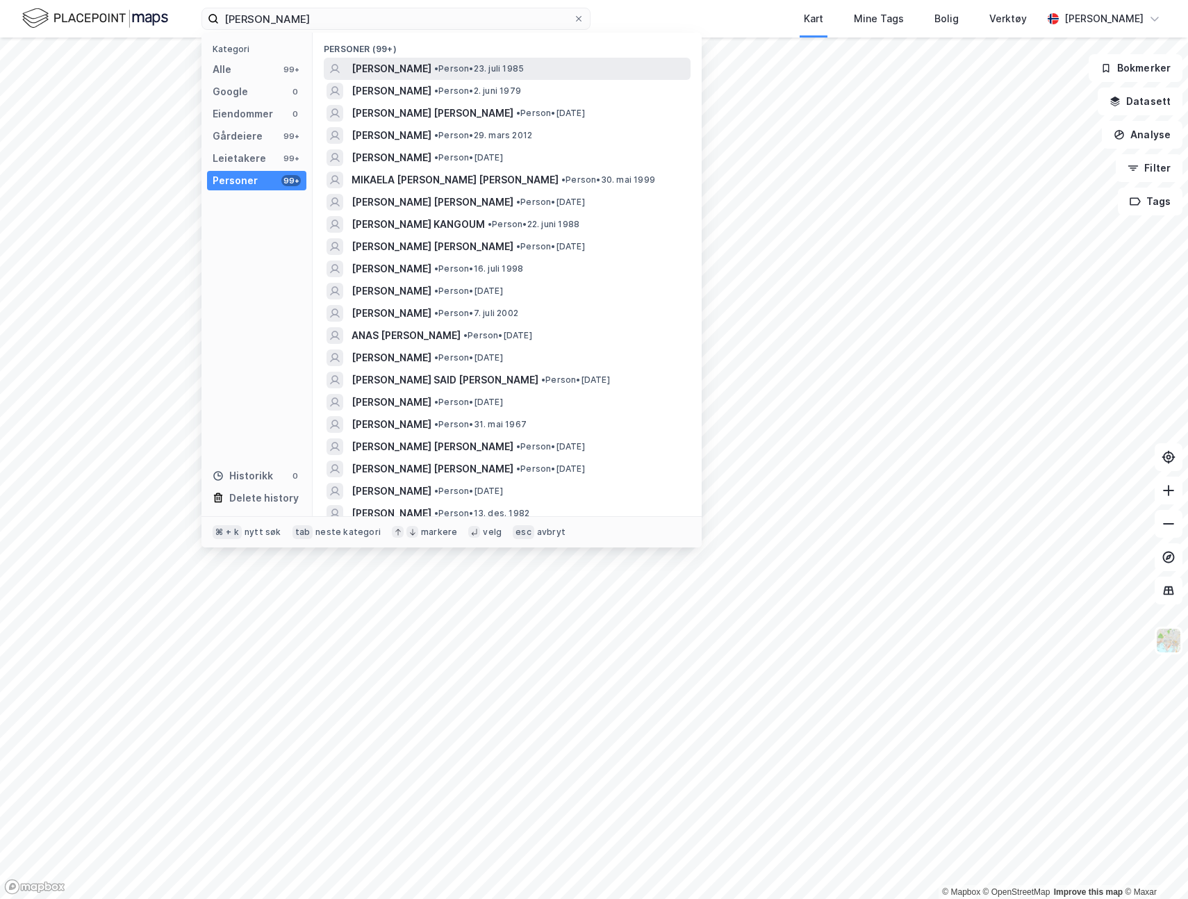
click at [429, 74] on span "ANDRÉ KARAMA" at bounding box center [391, 68] width 80 height 17
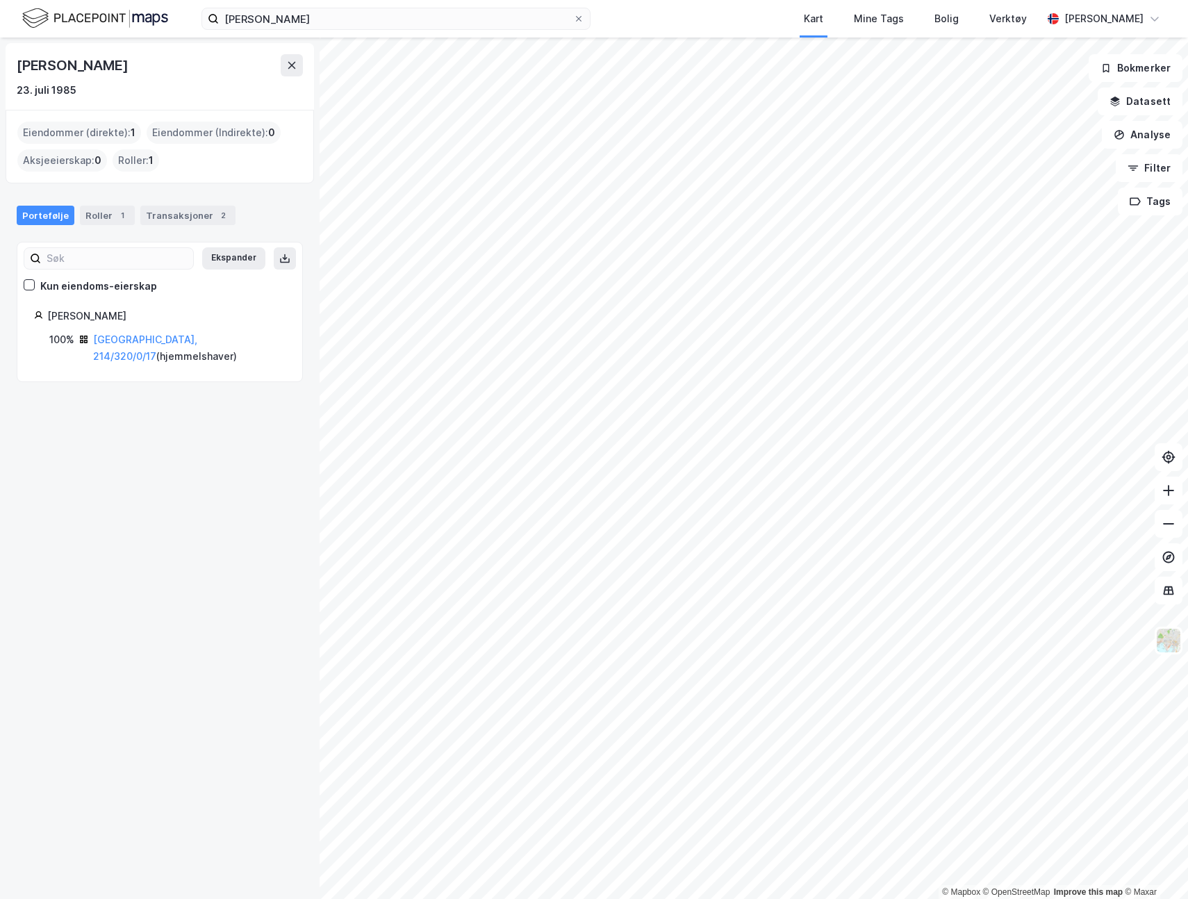
click at [175, 228] on div "Portefølje Roller 1 Transaksjoner 2" at bounding box center [159, 210] width 319 height 42
click at [175, 222] on div "Transaksjoner 2" at bounding box center [187, 215] width 95 height 19
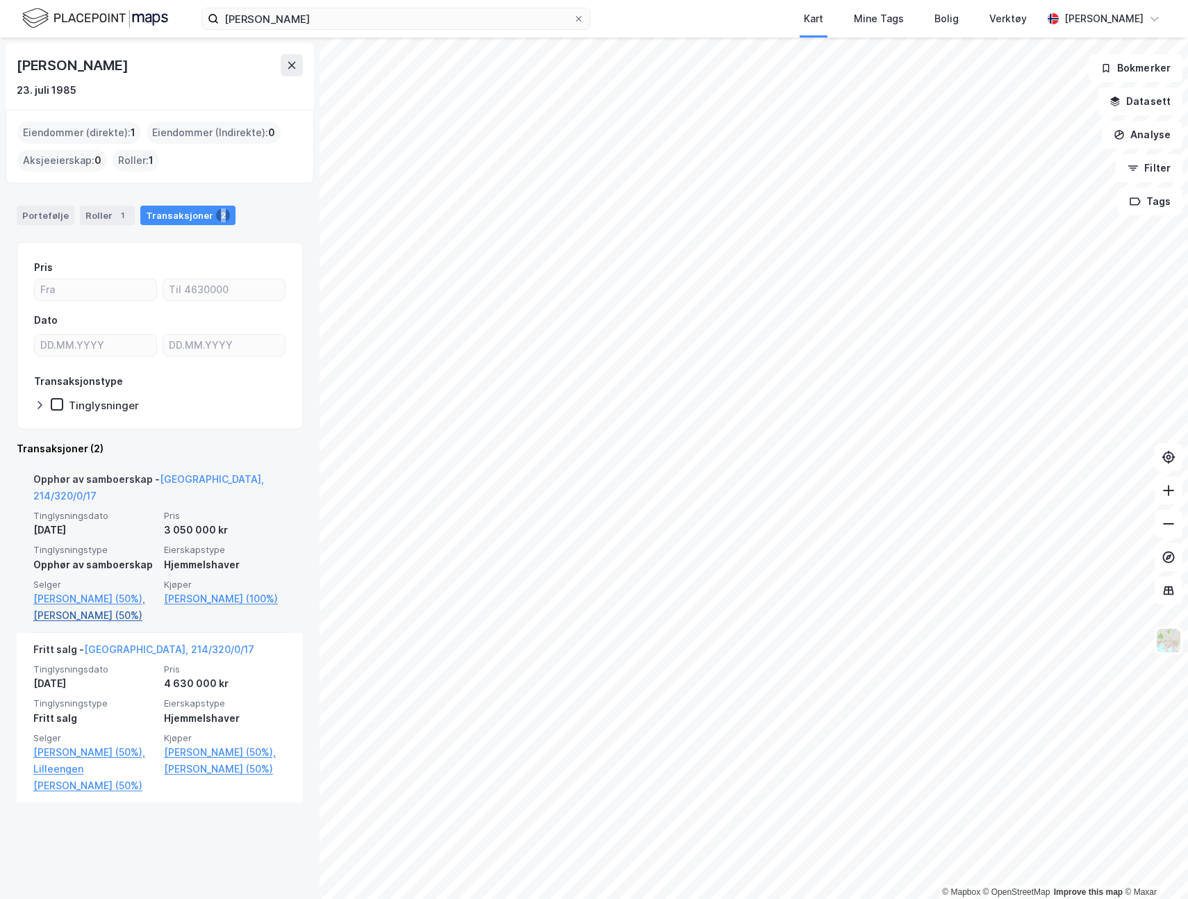
click at [126, 607] on link "Sviland Benedicte (50%)" at bounding box center [94, 615] width 122 height 17
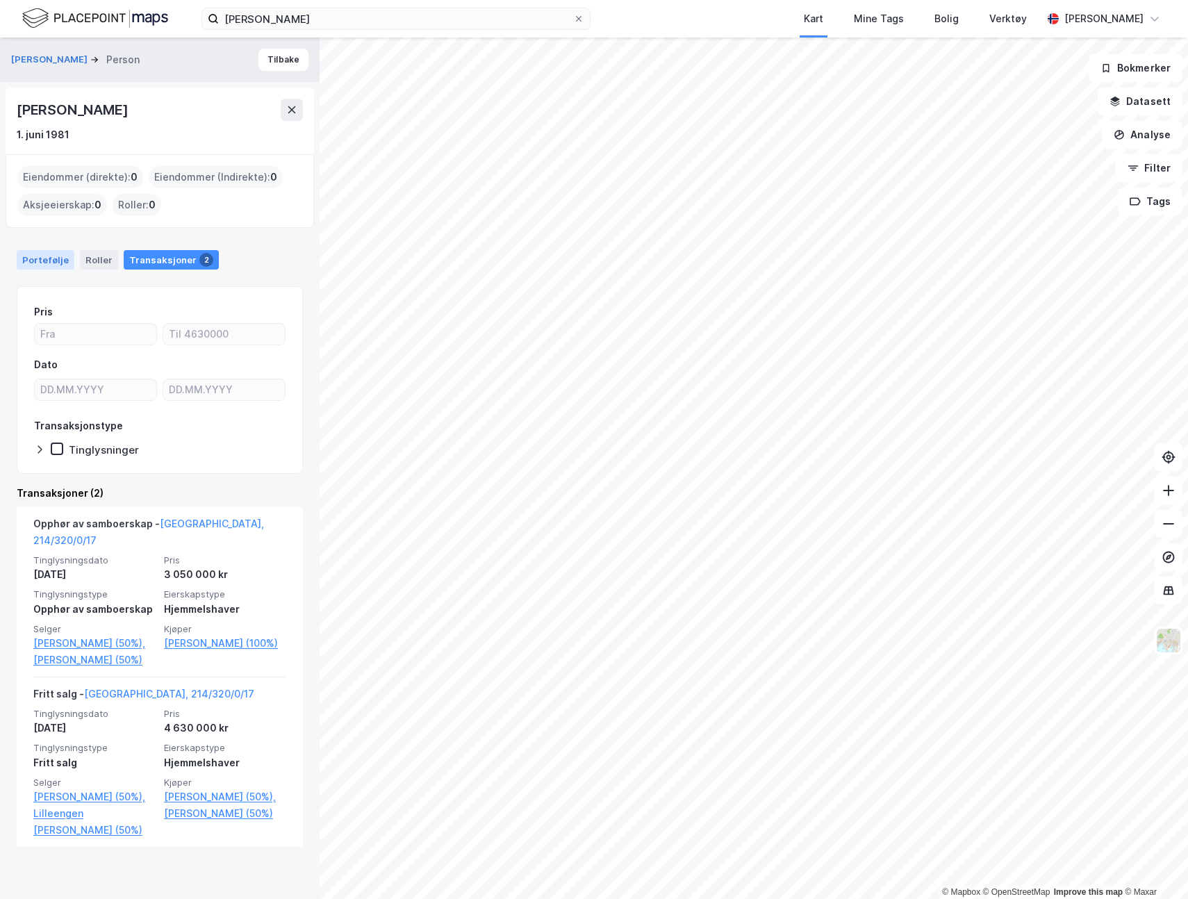
click at [51, 265] on div "Portefølje" at bounding box center [46, 259] width 58 height 19
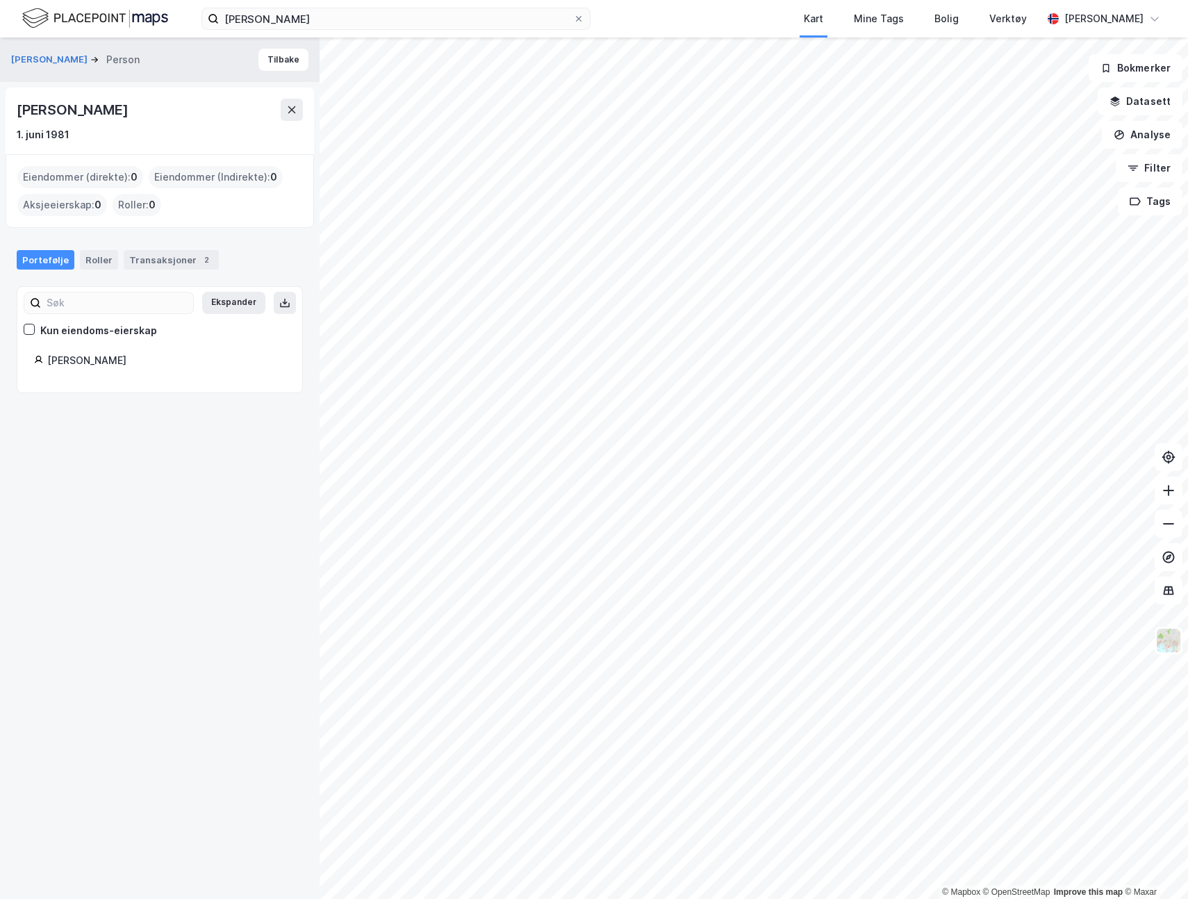
click at [110, 110] on div "Benedicte Sviland" at bounding box center [74, 110] width 114 height 22
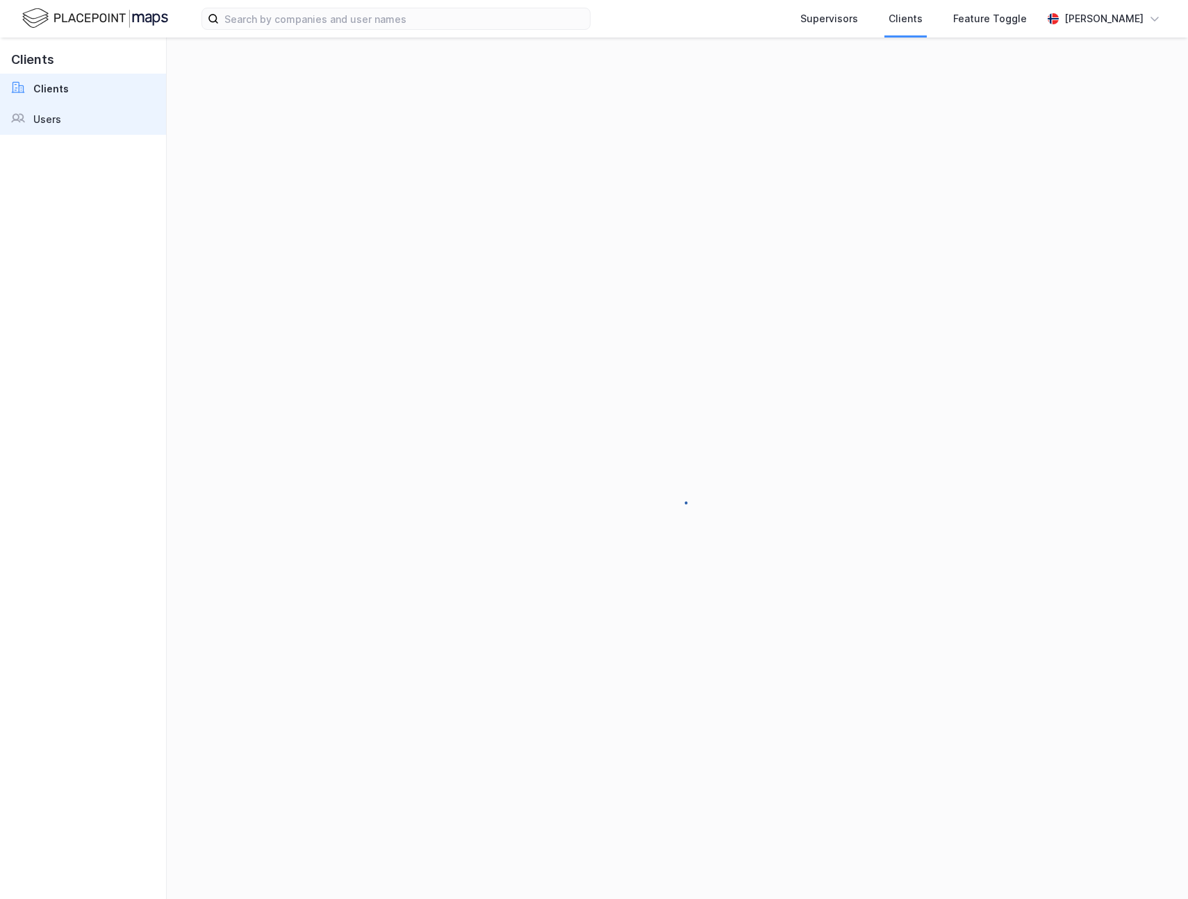
click at [67, 131] on link "Users" at bounding box center [83, 119] width 166 height 31
click at [89, 115] on link "Users" at bounding box center [83, 119] width 166 height 31
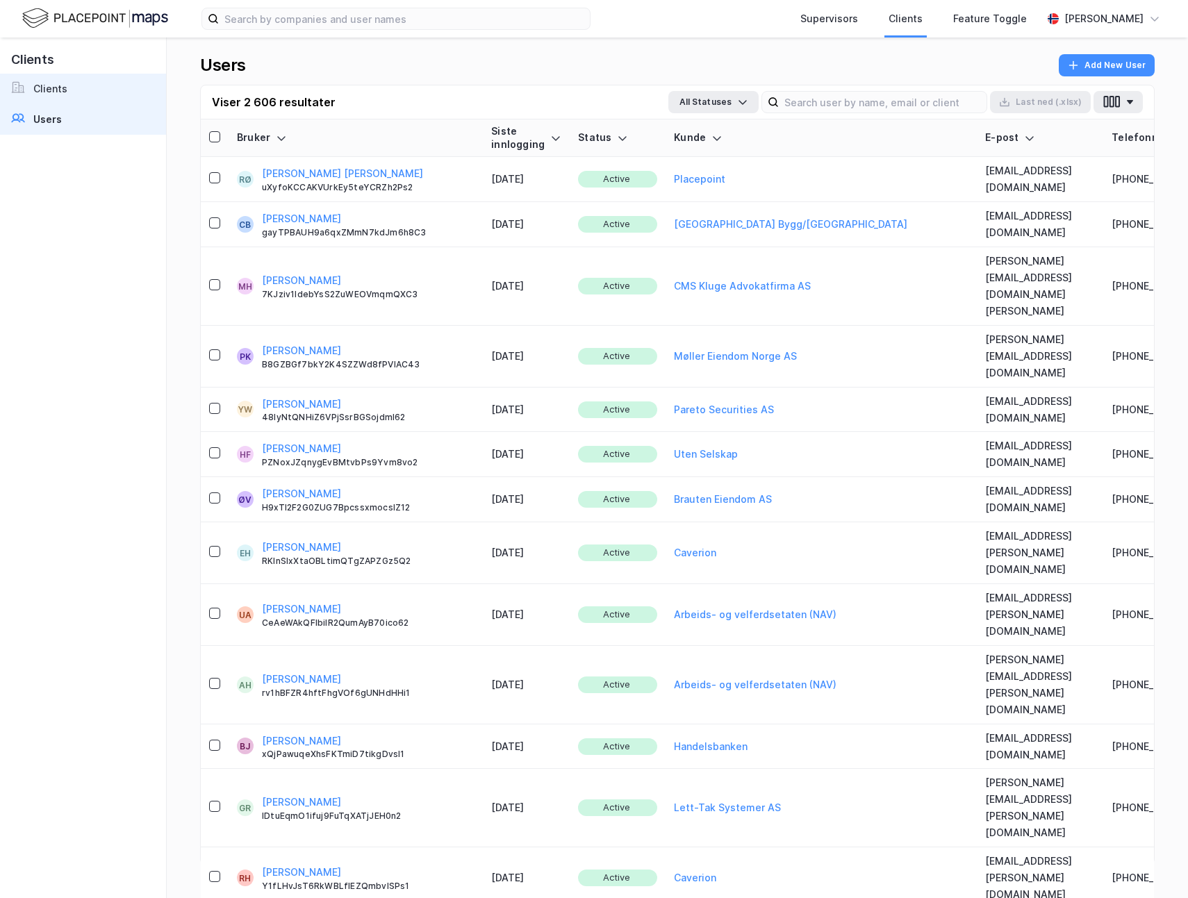
click at [55, 83] on div "Clients" at bounding box center [50, 89] width 34 height 17
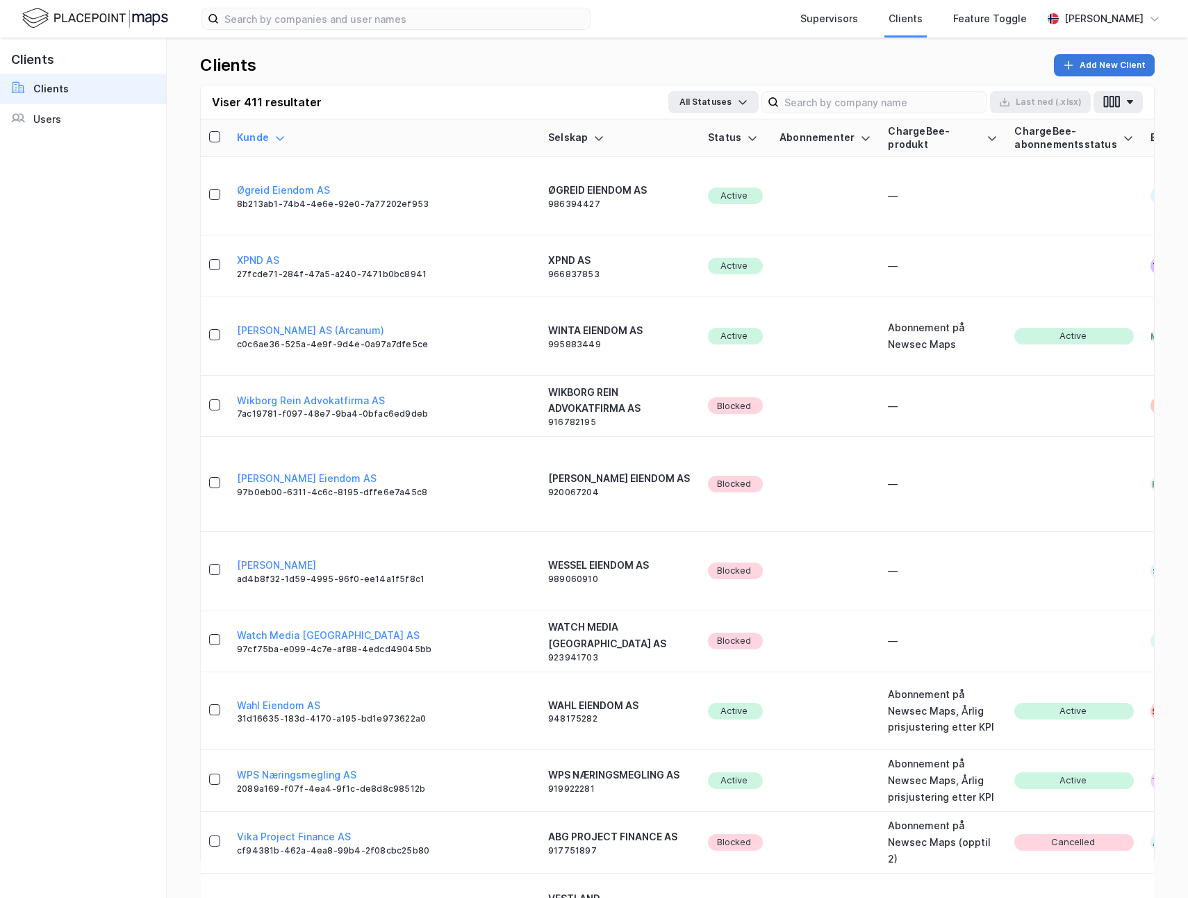
click at [1104, 66] on button "Add New Client" at bounding box center [1104, 65] width 101 height 22
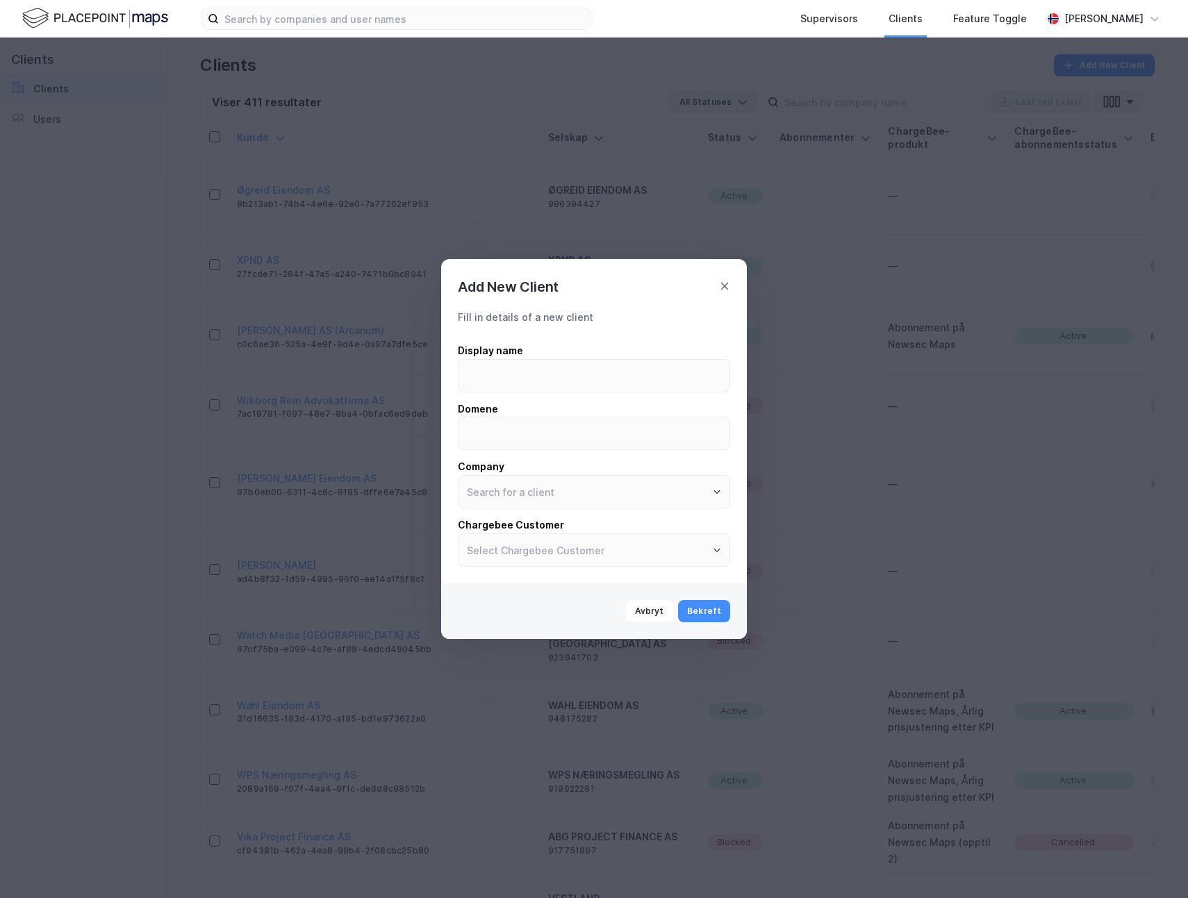
click at [547, 399] on div "Display name Domene Company Chargebee Customer" at bounding box center [594, 454] width 272 height 225
click at [547, 379] on input at bounding box center [593, 376] width 271 height 32
type input "Valju"
click at [494, 519] on li "VALJU AS" at bounding box center [594, 521] width 272 height 26
type input "VALJU AS"
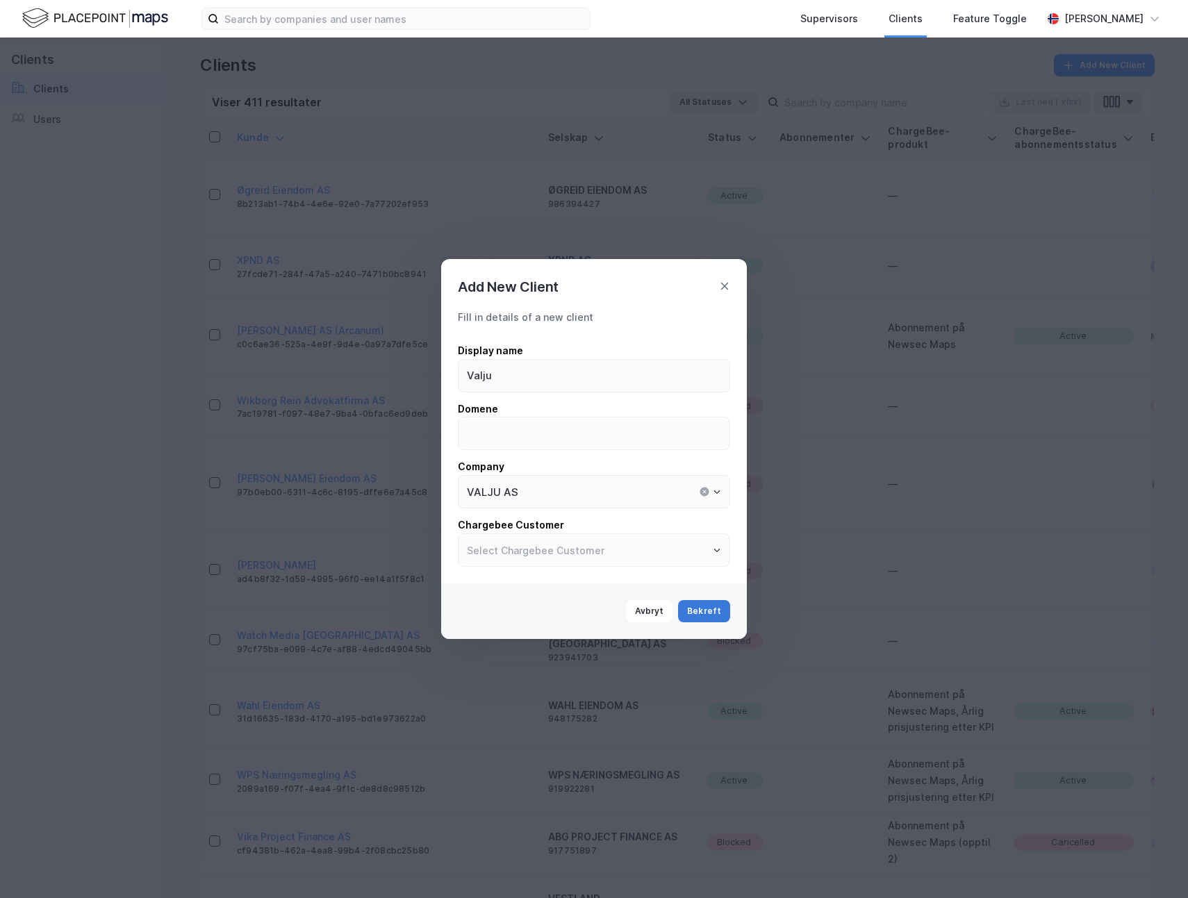
click at [700, 608] on button "Bekreft" at bounding box center [704, 611] width 52 height 22
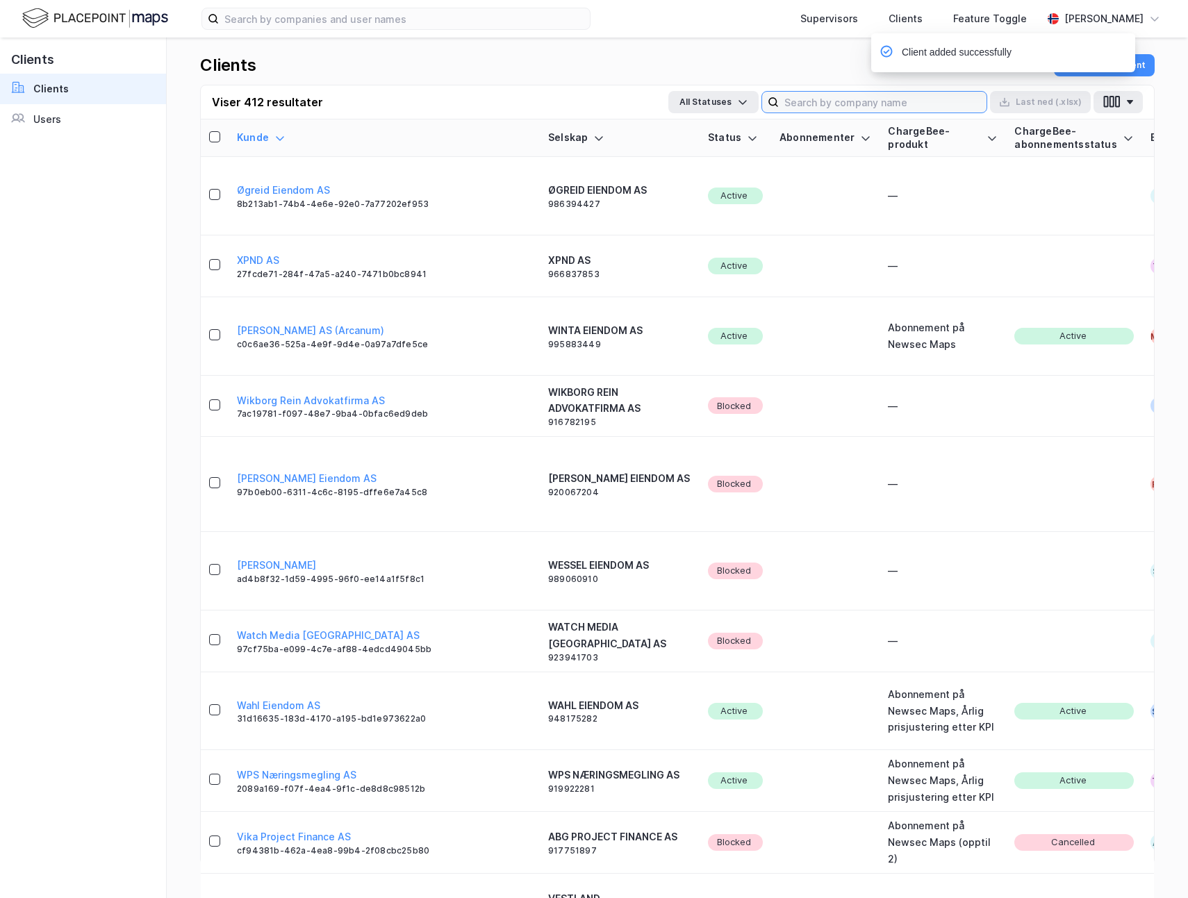
click at [906, 99] on input at bounding box center [883, 102] width 208 height 21
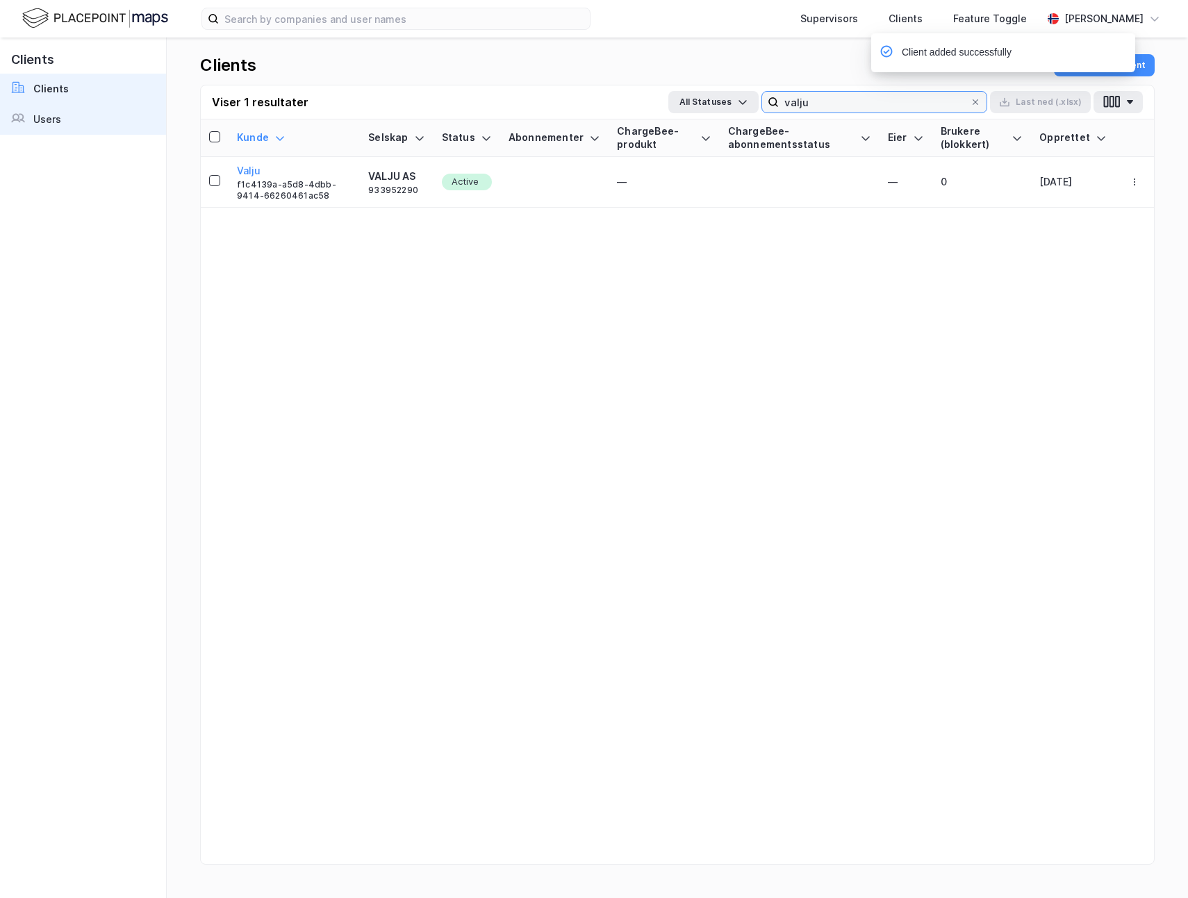
type input "valju"
click at [51, 113] on div "Users" at bounding box center [47, 119] width 28 height 17
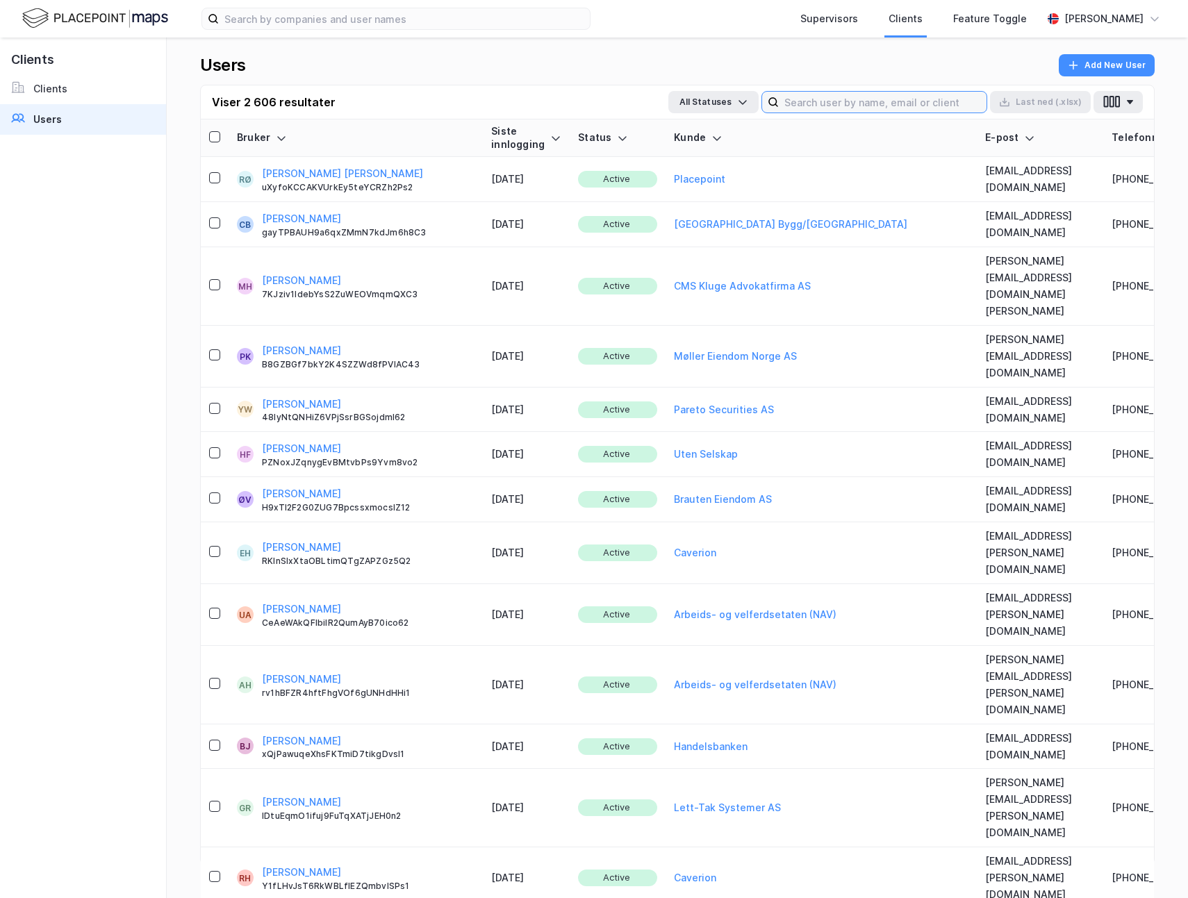
click at [931, 102] on input at bounding box center [883, 102] width 208 height 21
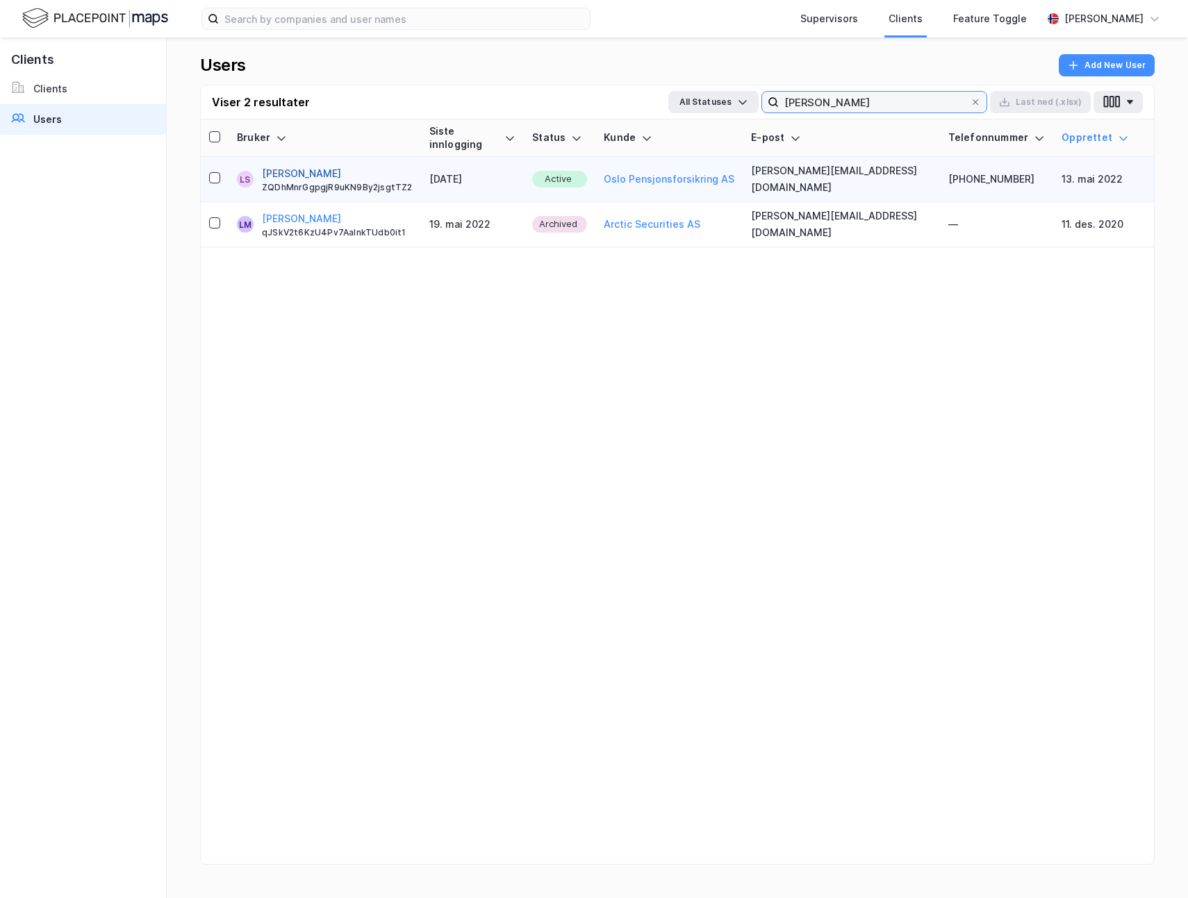
type input "lars martin"
click at [341, 165] on button "[PERSON_NAME]" at bounding box center [301, 173] width 79 height 17
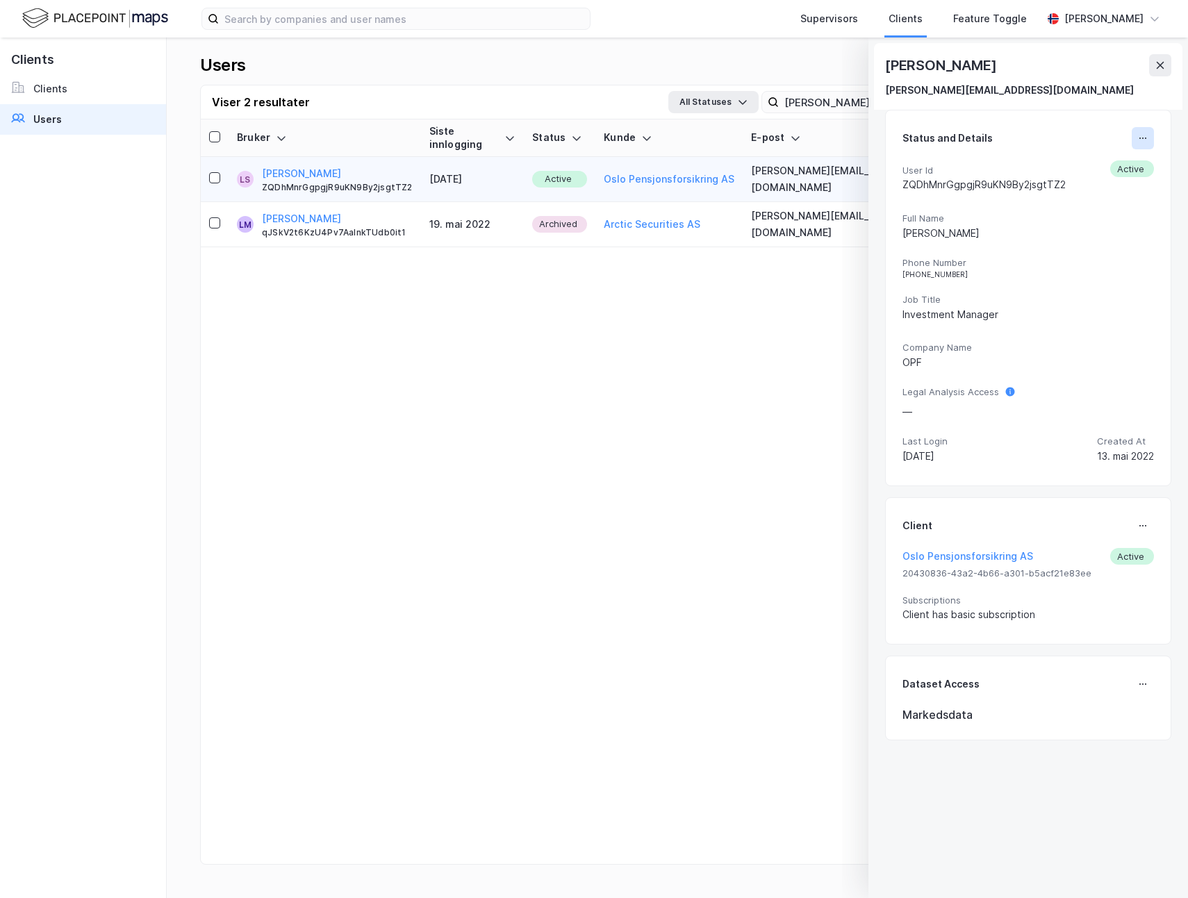
click at [1142, 139] on icon at bounding box center [1142, 138] width 11 height 11
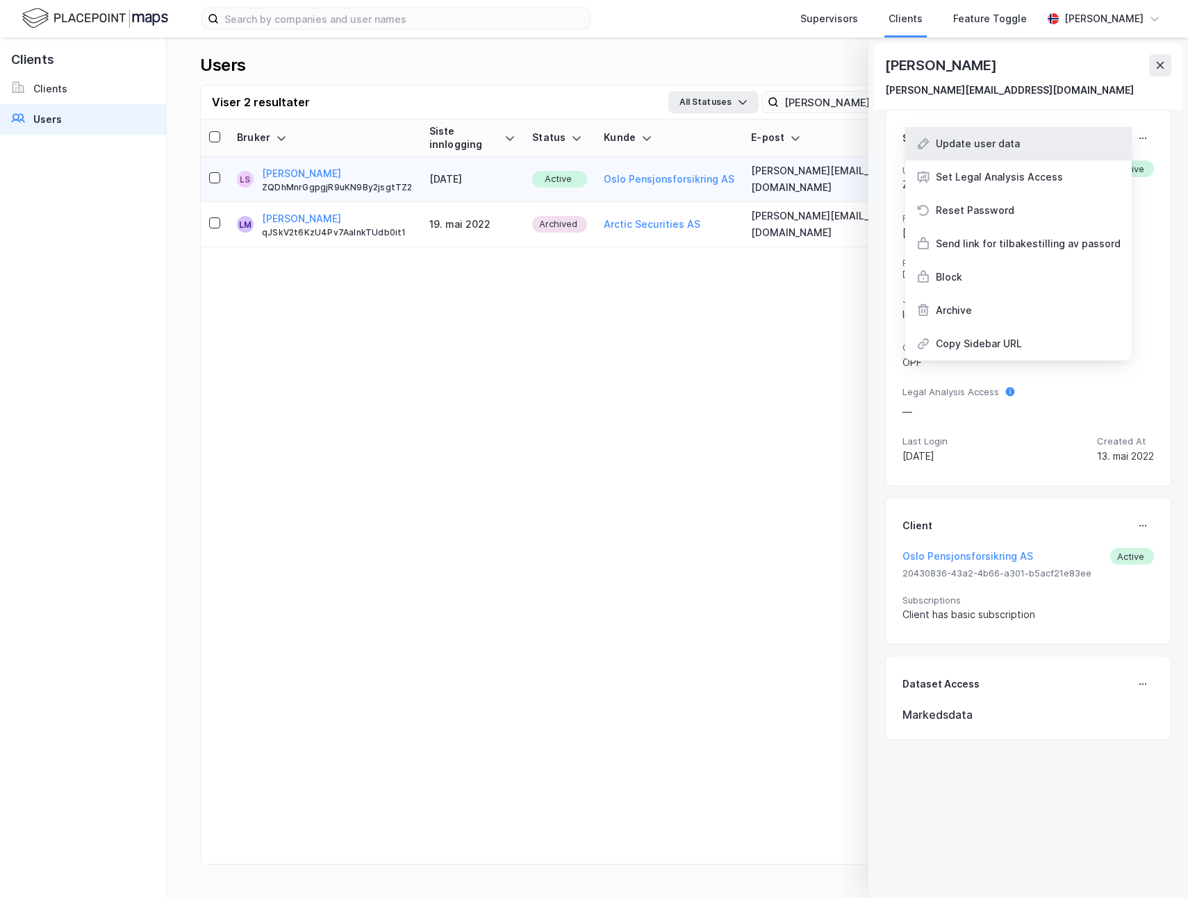
click at [1042, 136] on div "Update user data" at bounding box center [1018, 143] width 226 height 33
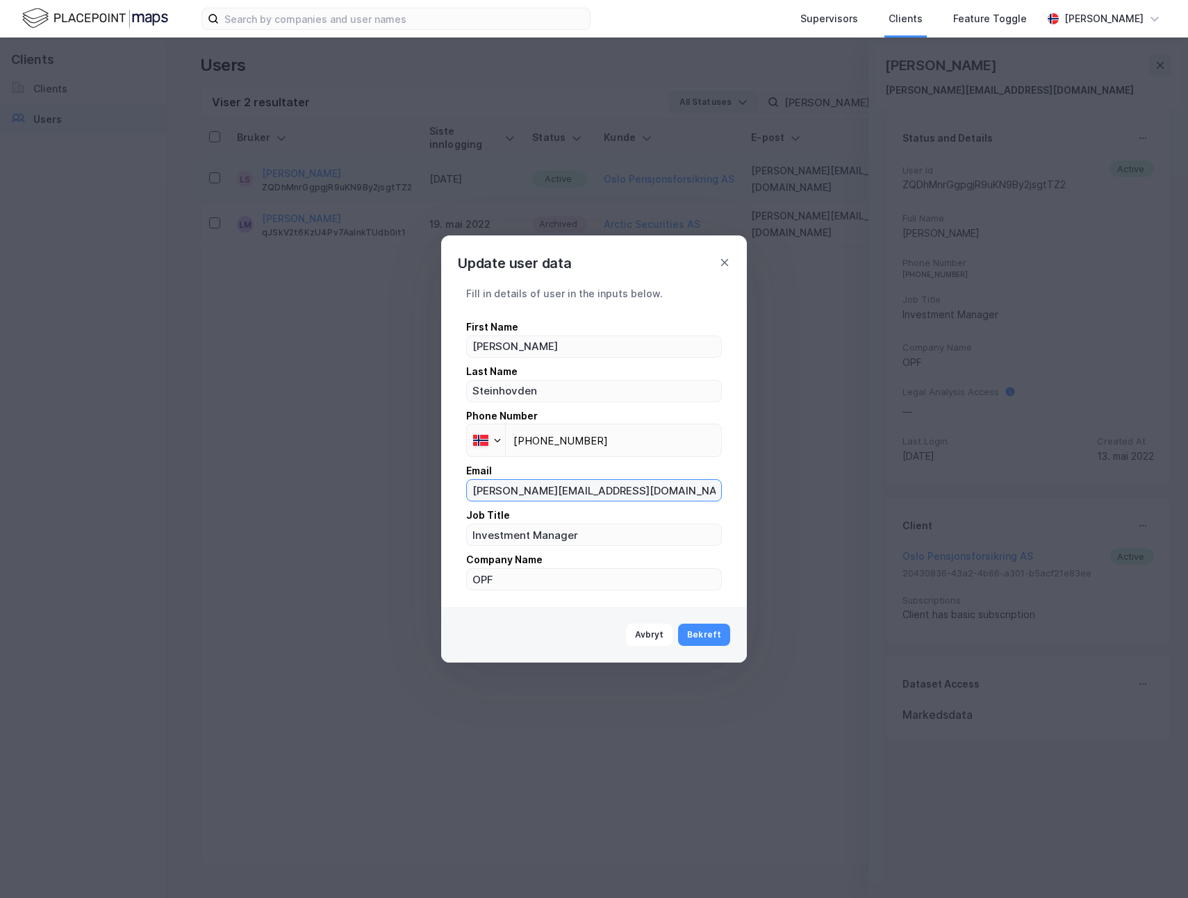
drag, startPoint x: 493, startPoint y: 492, endPoint x: 674, endPoint y: 492, distance: 181.3
click at [674, 492] on input "[PERSON_NAME][EMAIL_ADDRESS][DOMAIN_NAME]" at bounding box center [594, 490] width 254 height 21
type input "lars@valju.no"
click at [582, 540] on input "Investment Manager" at bounding box center [594, 534] width 254 height 21
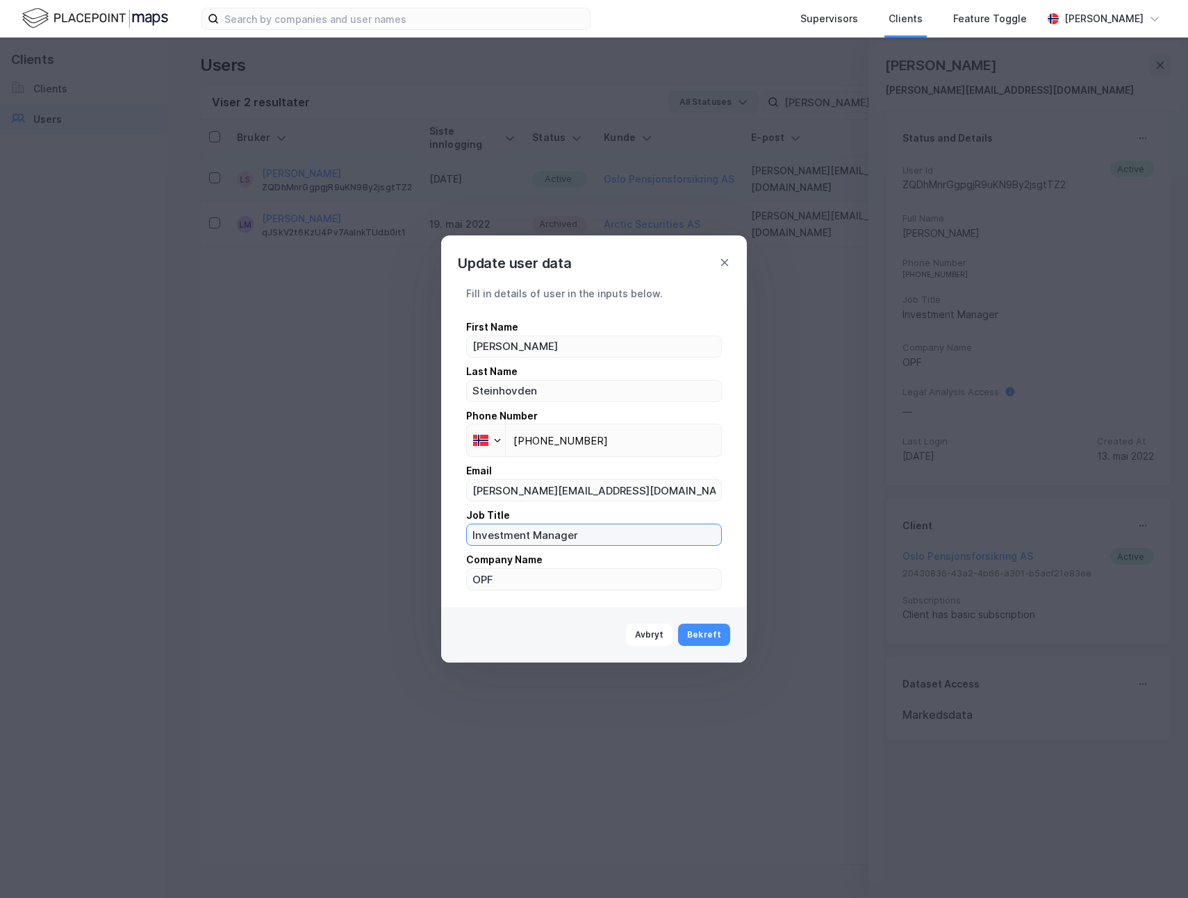
click at [582, 540] on input "Investment Manager" at bounding box center [594, 534] width 254 height 21
type input "Valju"
click at [708, 633] on button "Bekreft" at bounding box center [704, 635] width 52 height 22
click at [726, 259] on icon at bounding box center [724, 262] width 11 height 11
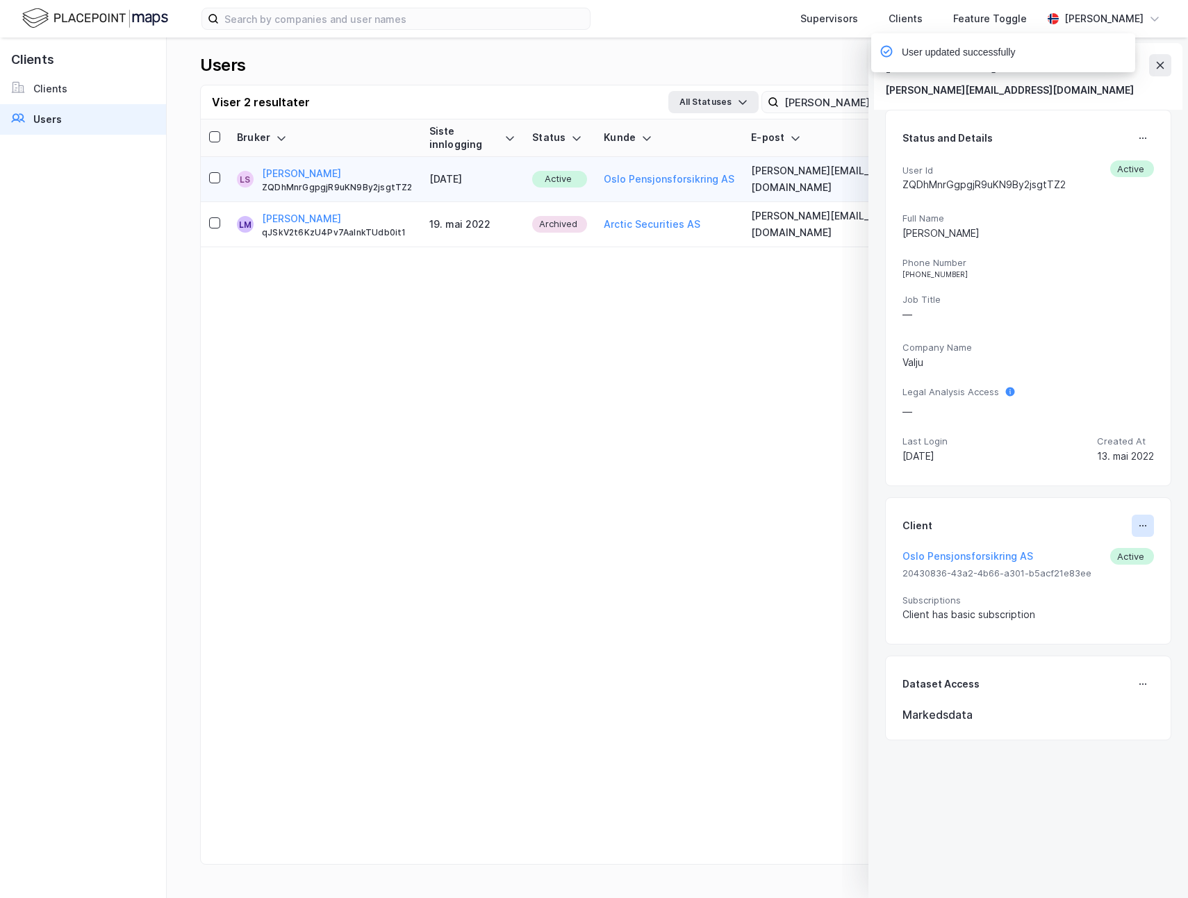
click at [1141, 529] on icon at bounding box center [1142, 525] width 11 height 11
click at [1108, 531] on div "Set Client" at bounding box center [1096, 531] width 48 height 17
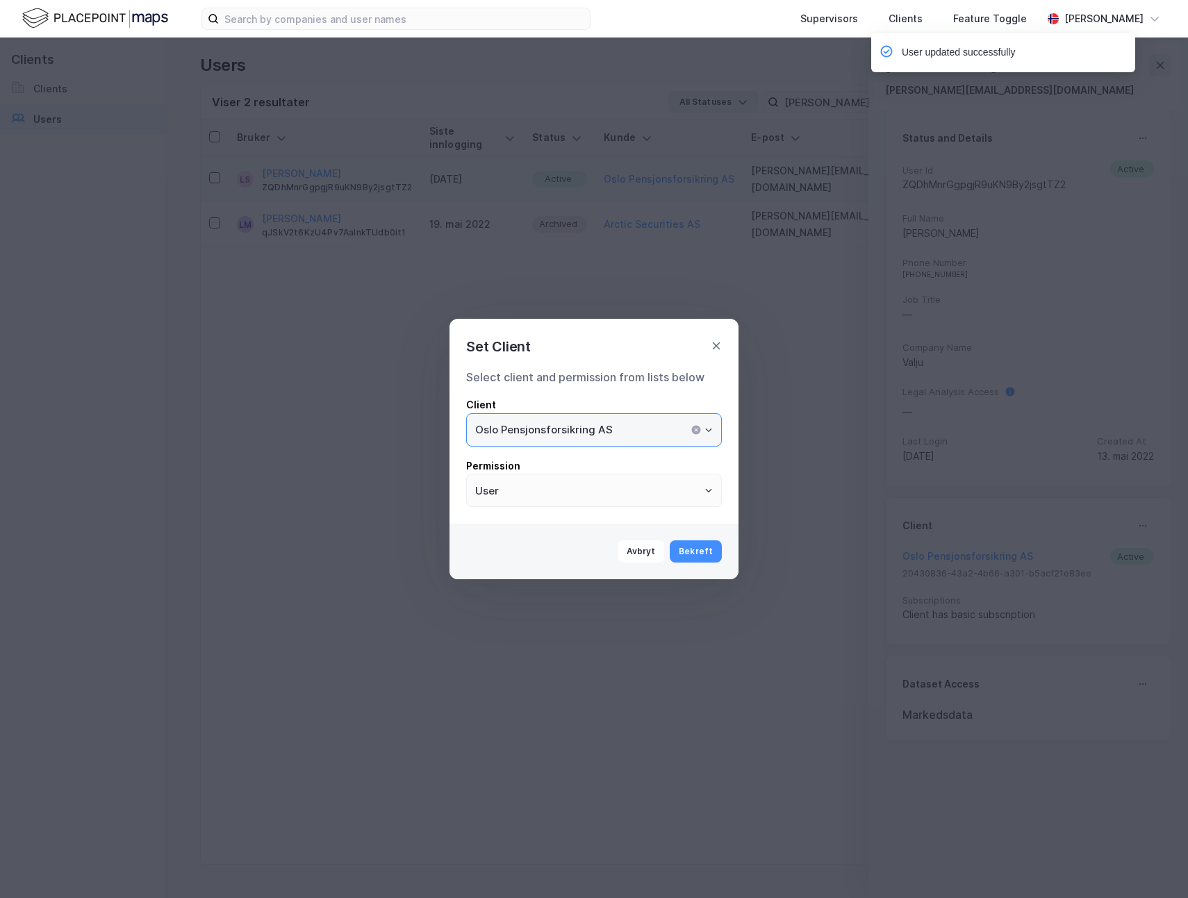
click at [601, 431] on input "Oslo Pensjonsforsikring AS" at bounding box center [594, 430] width 254 height 32
click at [492, 459] on li "Valju" at bounding box center [594, 460] width 256 height 26
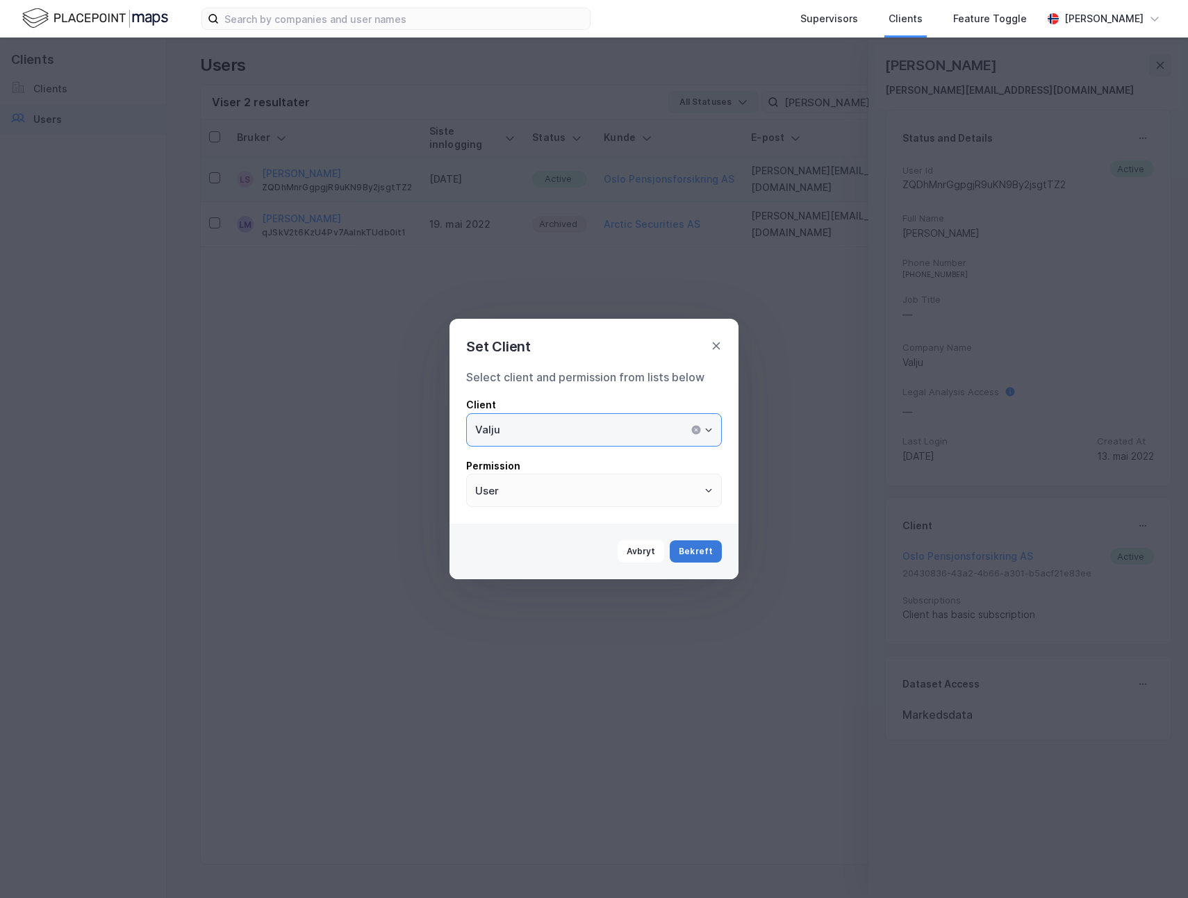
type input "Valju"
click at [692, 544] on button "Bekreft" at bounding box center [696, 551] width 52 height 22
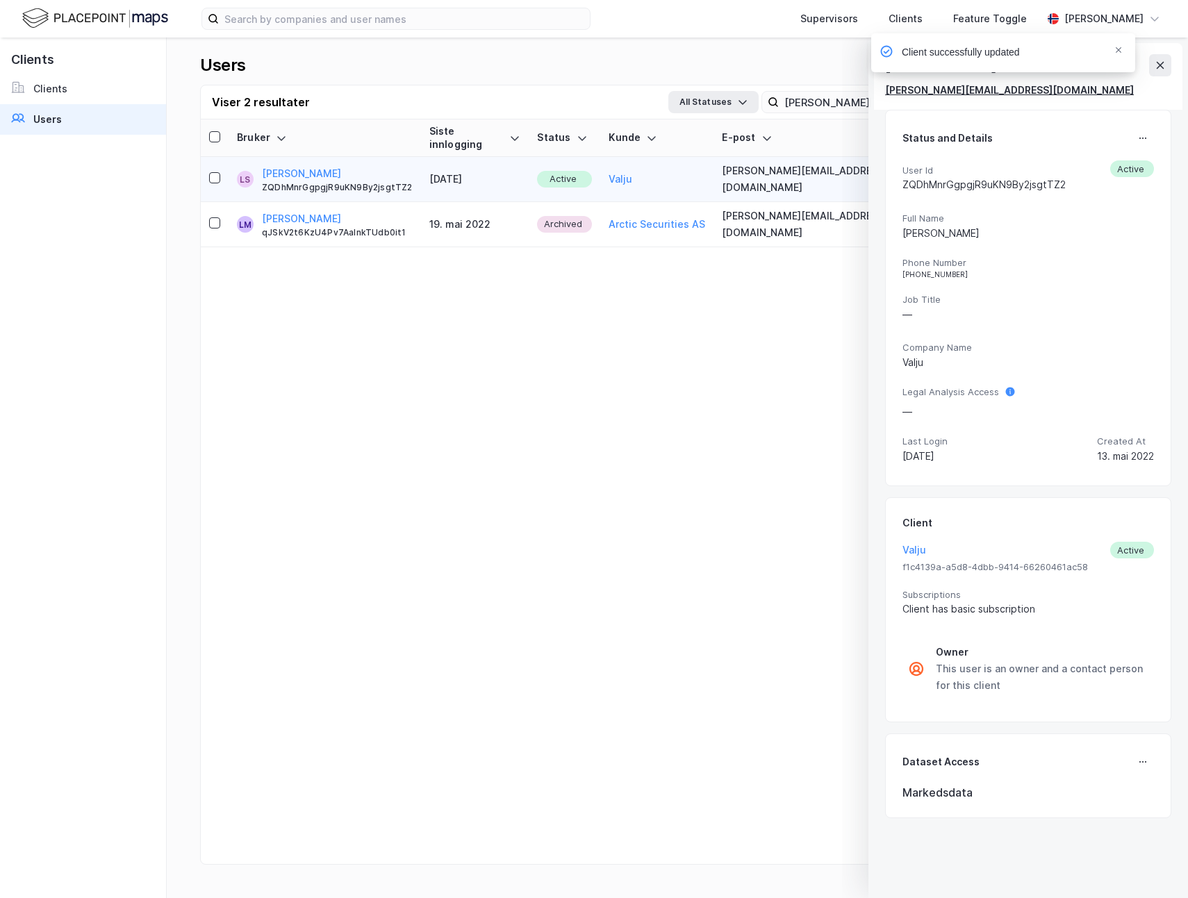
click at [935, 94] on div "lars@valju.no" at bounding box center [1009, 90] width 249 height 17
